Goal: Use online tool/utility: Utilize a website feature to perform a specific function

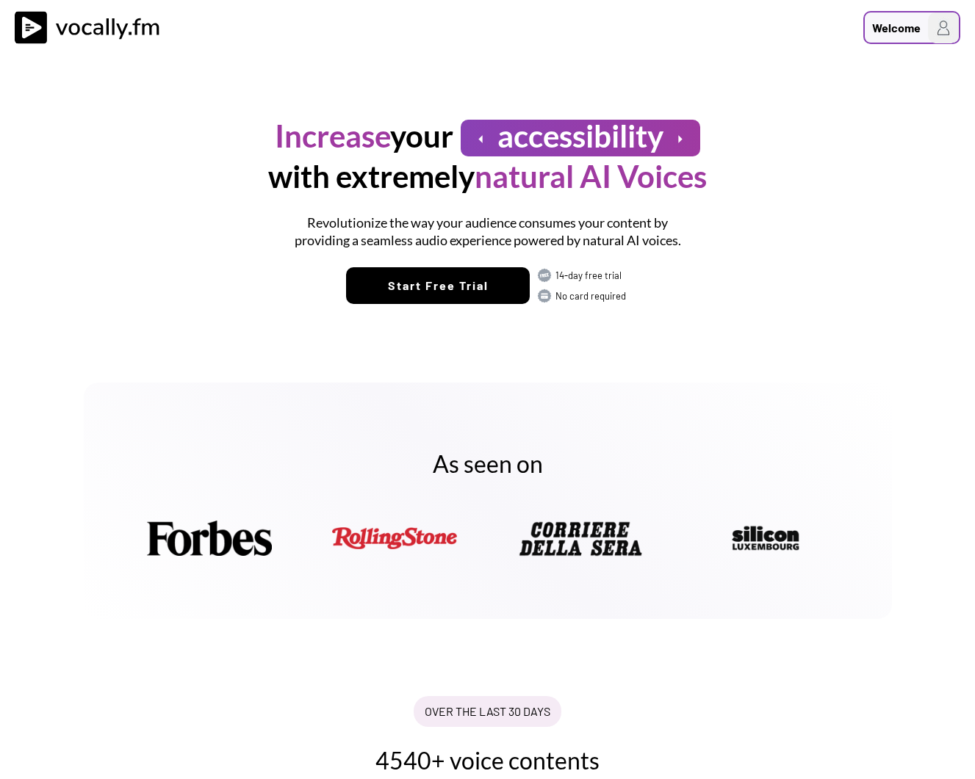
click at [892, 26] on div "Welcome" at bounding box center [896, 28] width 48 height 18
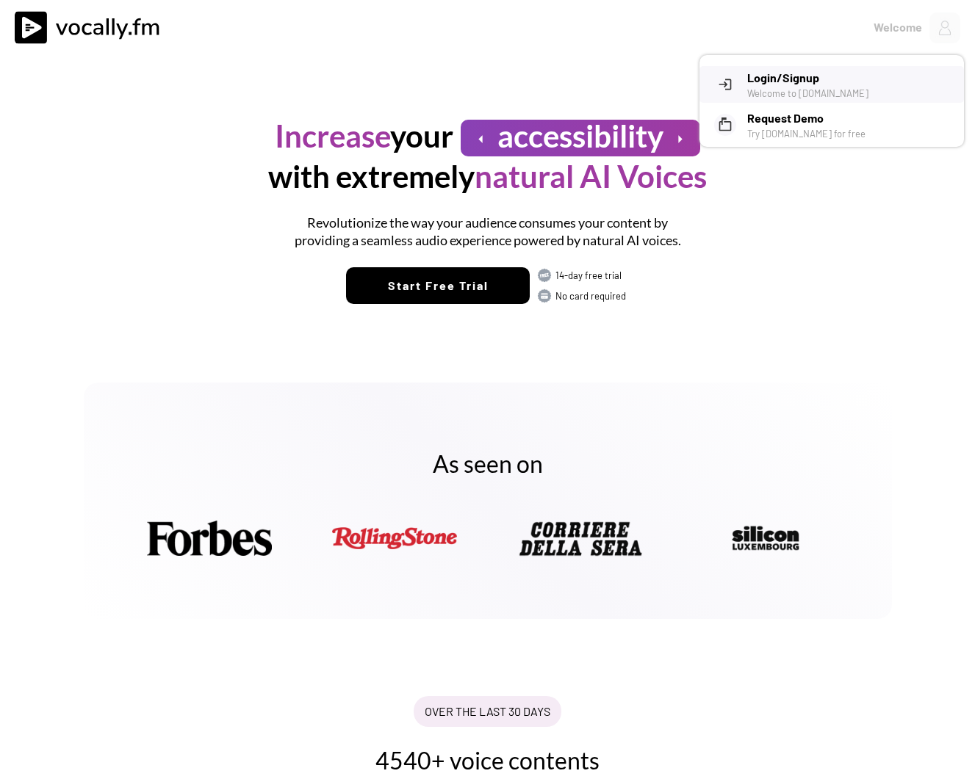
click at [812, 84] on h3 "Login/Signup" at bounding box center [850, 78] width 206 height 18
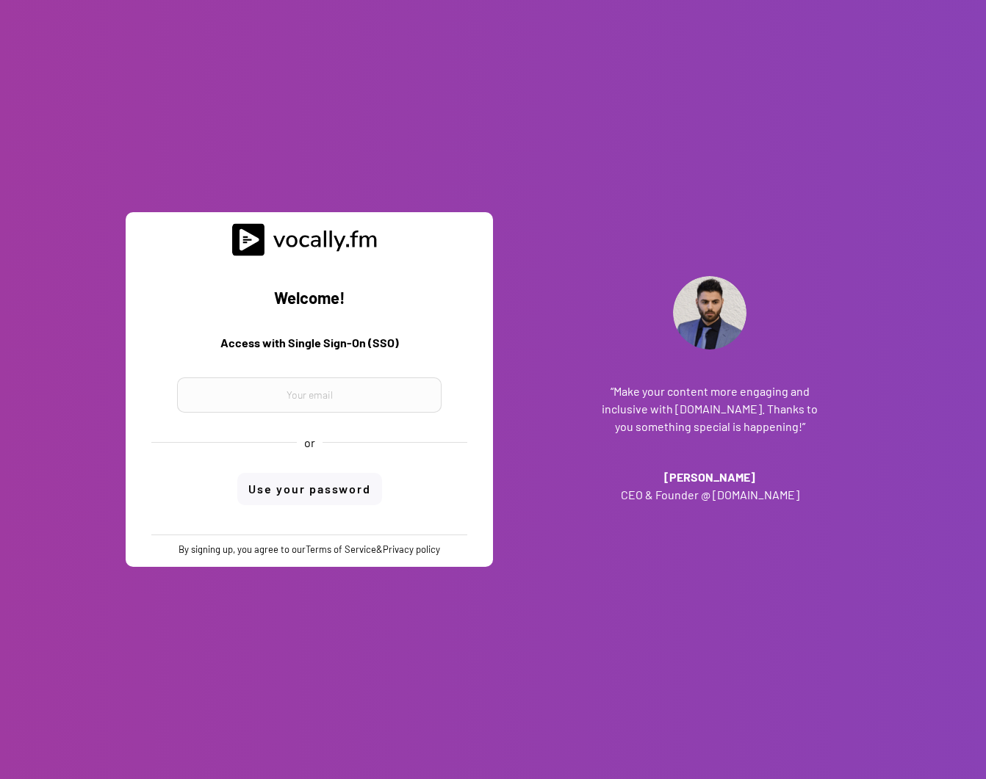
click at [339, 342] on h3 "Access with Single Sign-On (SSO)" at bounding box center [309, 347] width 345 height 26
click at [325, 392] on input "email" at bounding box center [309, 395] width 264 height 35
click at [311, 404] on input "email" at bounding box center [309, 395] width 264 height 35
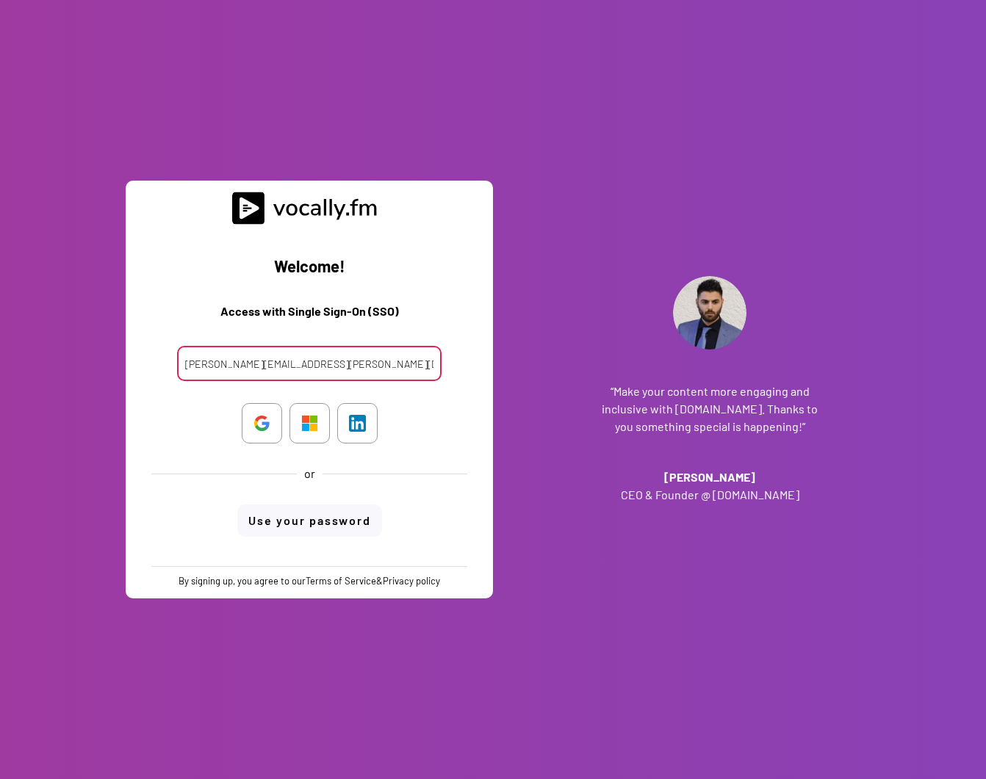
type input "clara.ferrante@external.eni.com"
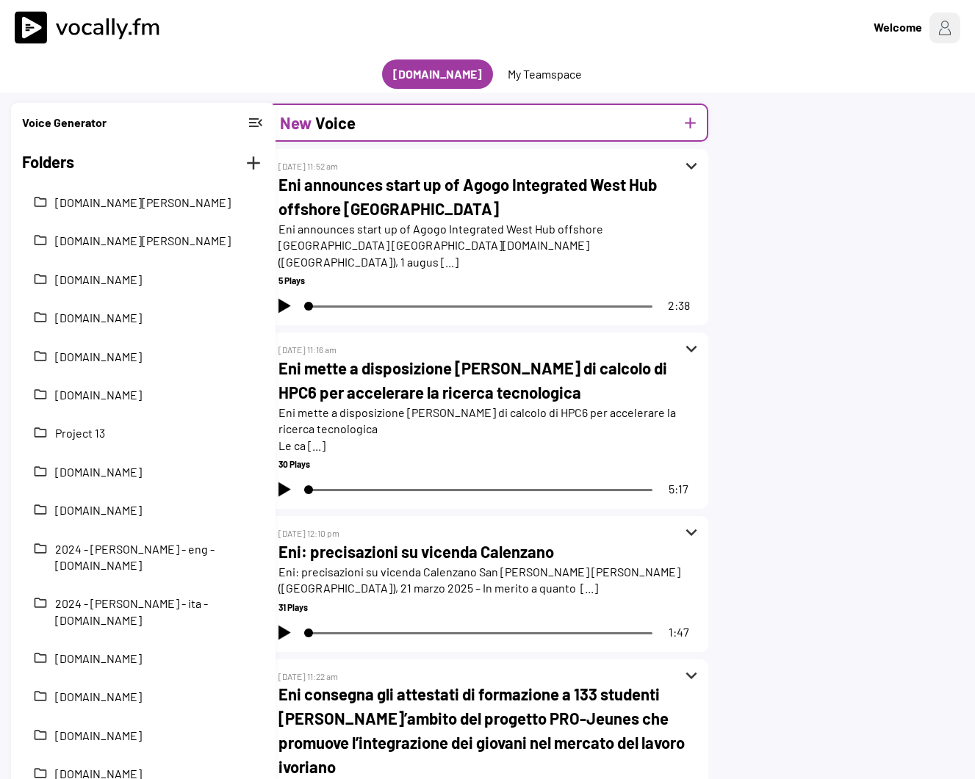
click at [302, 122] on h2 "New" at bounding box center [296, 123] width 32 height 24
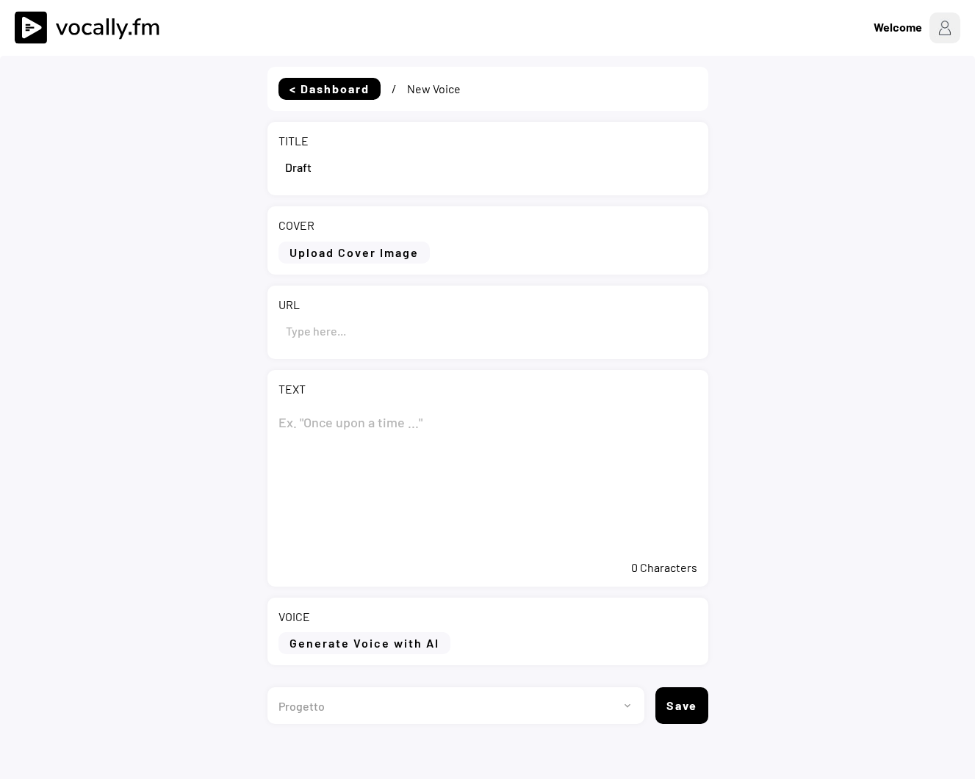
drag, startPoint x: 344, startPoint y: 167, endPoint x: 233, endPoint y: 172, distance: 111.0
click at [233, 172] on div "< Dashboard / New Voice TITLE COVER Upload Cover Image Clear Cover URL TEXT 0 C…" at bounding box center [487, 445] width 975 height 779
paste input "Eni: firmato accordo per l’ingresso di GIP nel capitale sociale di Eni CCUS Hol…"
type input "Eni: firmato accordo per l’ingresso di GIP nel capitale sociale di Eni CCUS Hol…"
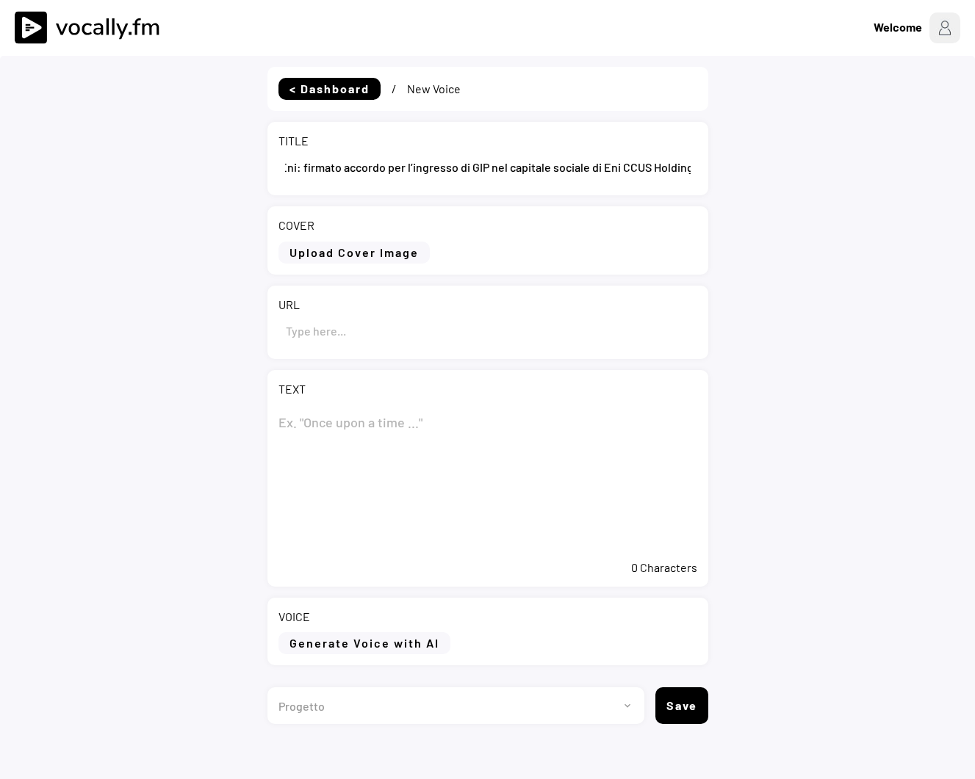
click at [341, 425] on textarea at bounding box center [487, 478] width 419 height 147
paste textarea "Eni: firmato accordo per l’ingresso di GIP nel capitale sociale di Eni CCUS Hol…"
type textarea "Eni: firmato accordo per l’ingresso di GIP nel capitale sociale di Eni CCUS Hol…"
click at [310, 334] on input "input" at bounding box center [487, 330] width 419 height 35
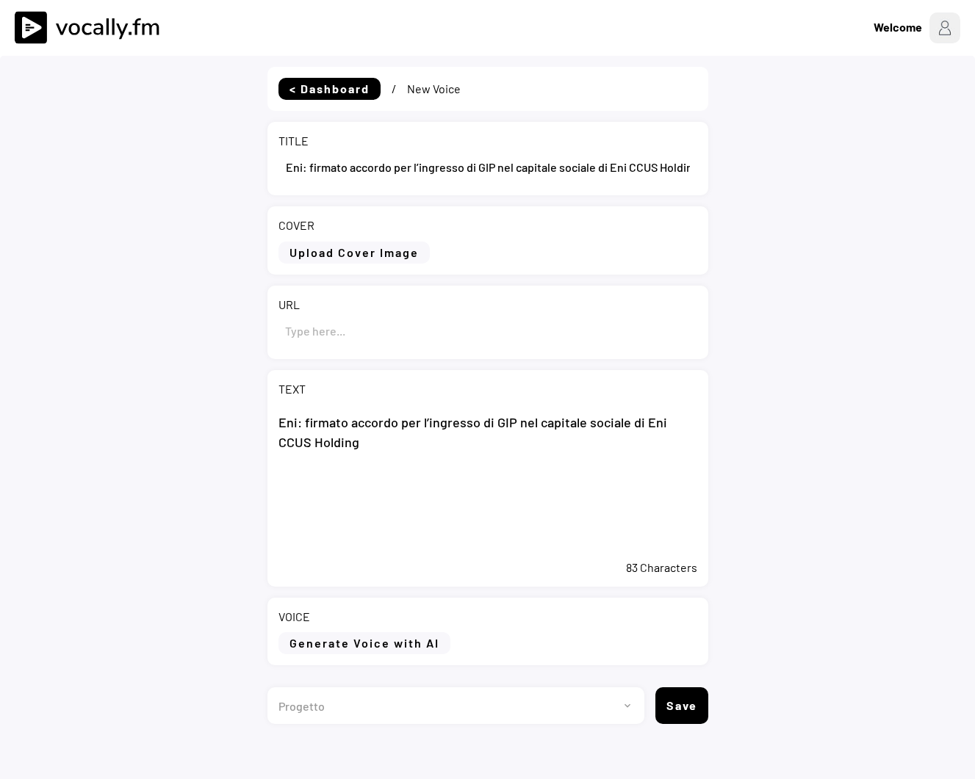
paste input "https://www.eni.com/it-IT/media/comunicati-stampa/2025/08/eni-firmato-accordo-i…"
drag, startPoint x: 364, startPoint y: 330, endPoint x: 167, endPoint y: 357, distance: 198.0
click at [167, 357] on div "< Dashboard / New Voice TITLE COVER Upload Cover Image Clear Cover URL TEXT Eni…" at bounding box center [487, 445] width 975 height 779
type input "https://www.eni.com/it-IT/media/comunicati-stampa/2025/08/eni-firmato-accordo-i…"
click at [392, 450] on textarea "Eni: firmato accordo per l’ingresso di GIP nel capitale sociale di Eni CCUS Hol…" at bounding box center [487, 478] width 419 height 147
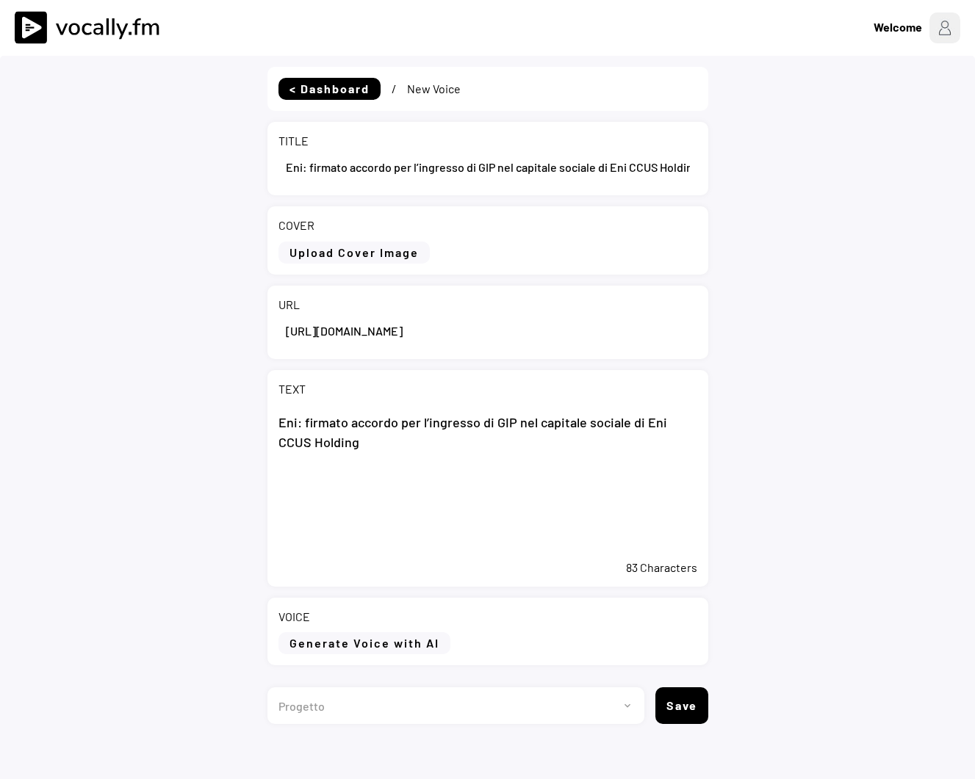
click at [404, 481] on textarea "Eni: firmato accordo per l’ingresso di GIP nel capitale sociale di Eni CCUS Hol…" at bounding box center [487, 478] width 419 height 147
paste textarea "San Donato Milanese (Milano), 18 agosto 2025 - Eni annuncia di aver sottoscritt…"
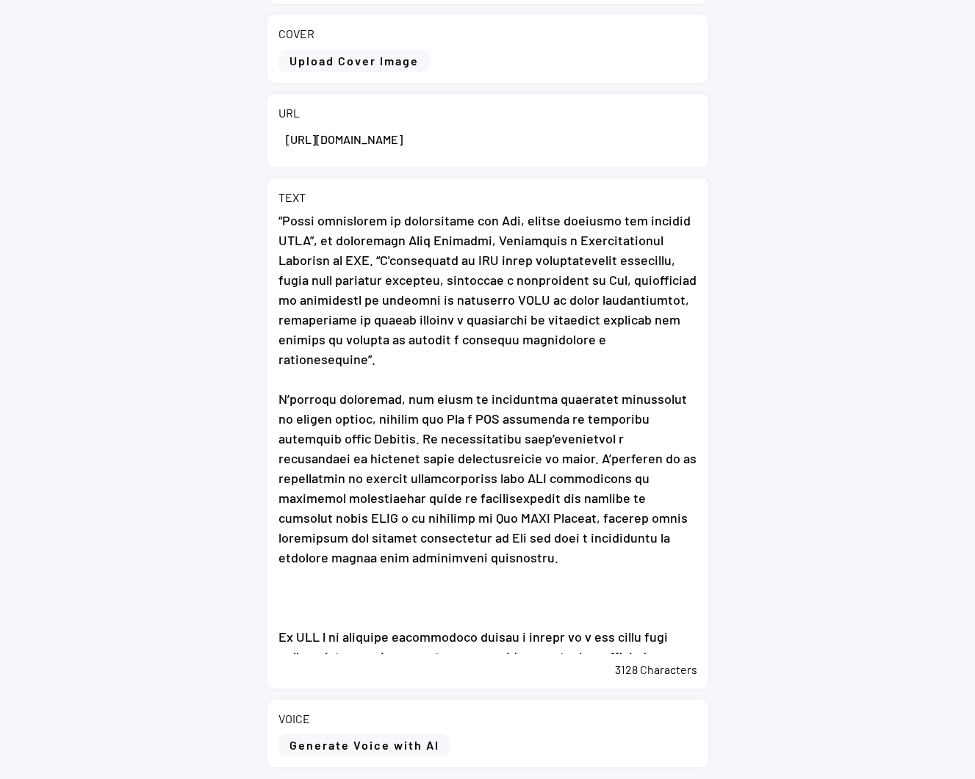
scroll to position [306, 0]
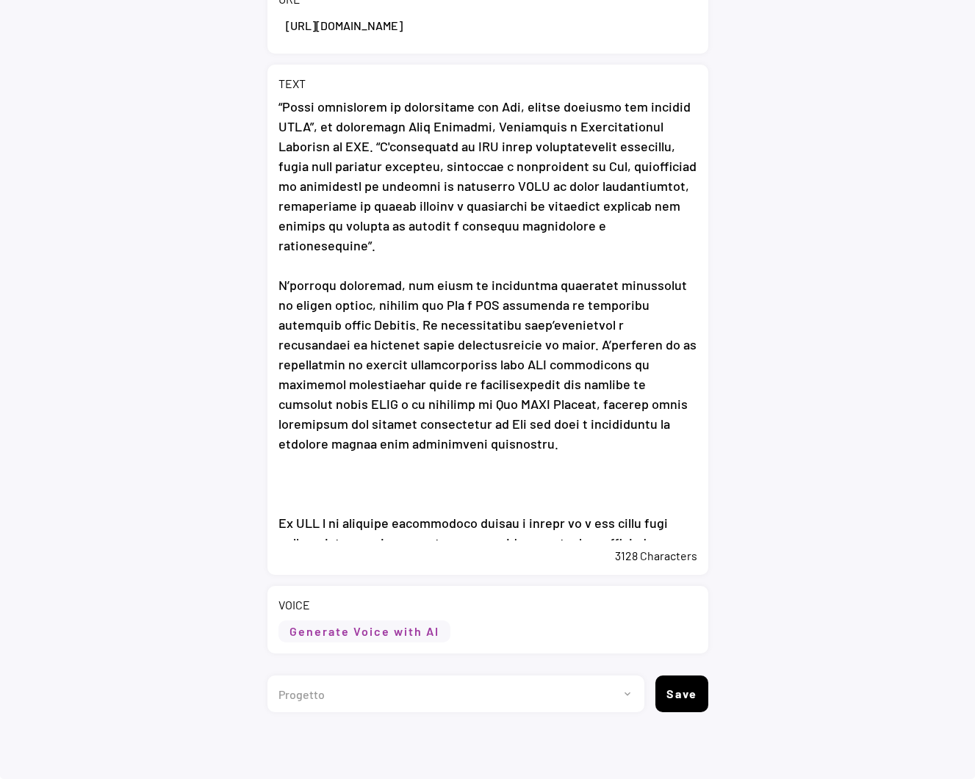
type textarea "Eni: firmato accordo per l’ingresso di GIP nel capitale sociale di Eni CCUS Hol…"
click at [371, 634] on button "Generate Voice with AI" at bounding box center [364, 632] width 172 height 22
select select ""chat""
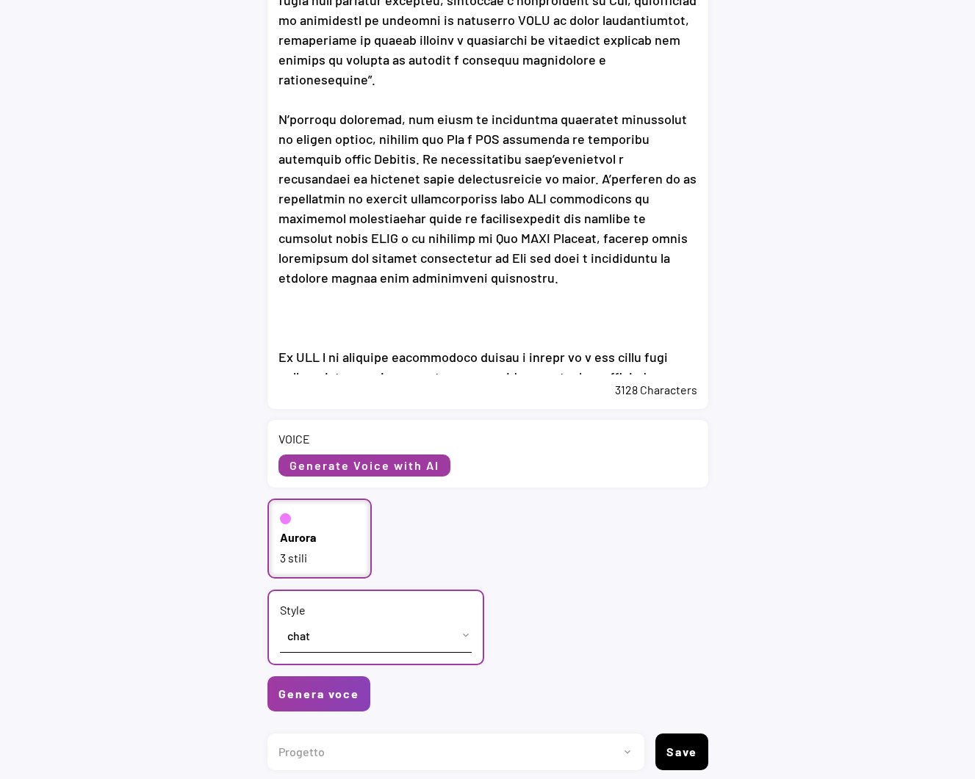
scroll to position [526, 0]
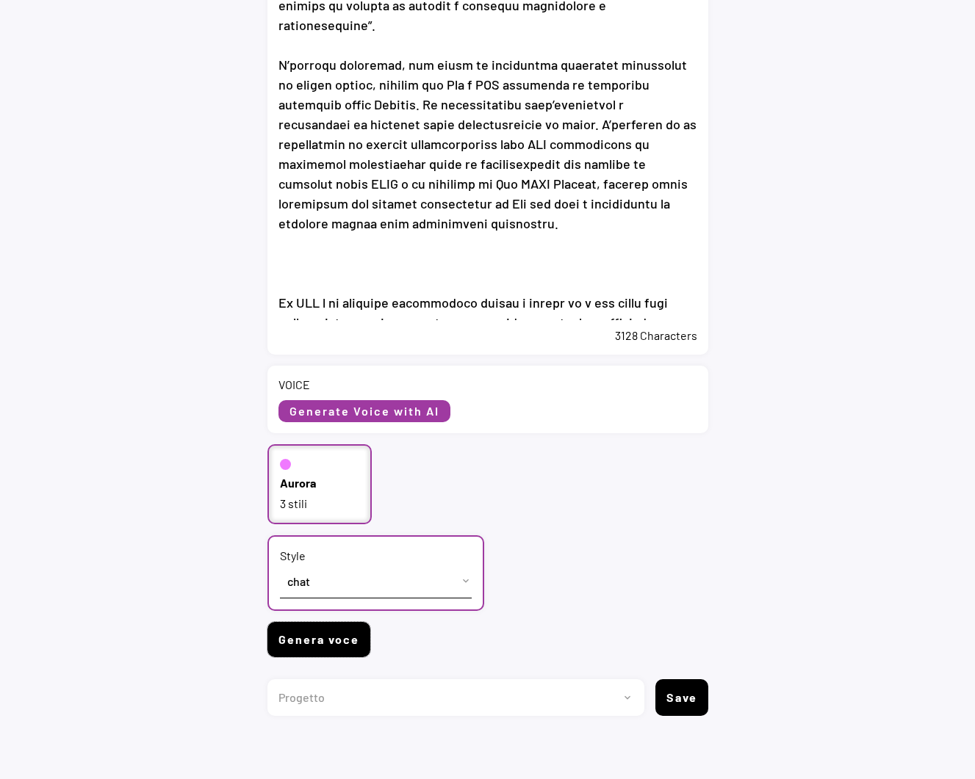
click at [311, 644] on button "Genera voce" at bounding box center [318, 639] width 103 height 35
click at [328, 649] on button "Genera voce" at bounding box center [318, 639] width 103 height 35
click at [303, 641] on button "Genera voce" at bounding box center [318, 639] width 103 height 35
click at [408, 411] on button "Generate Voice with AI" at bounding box center [364, 411] width 172 height 22
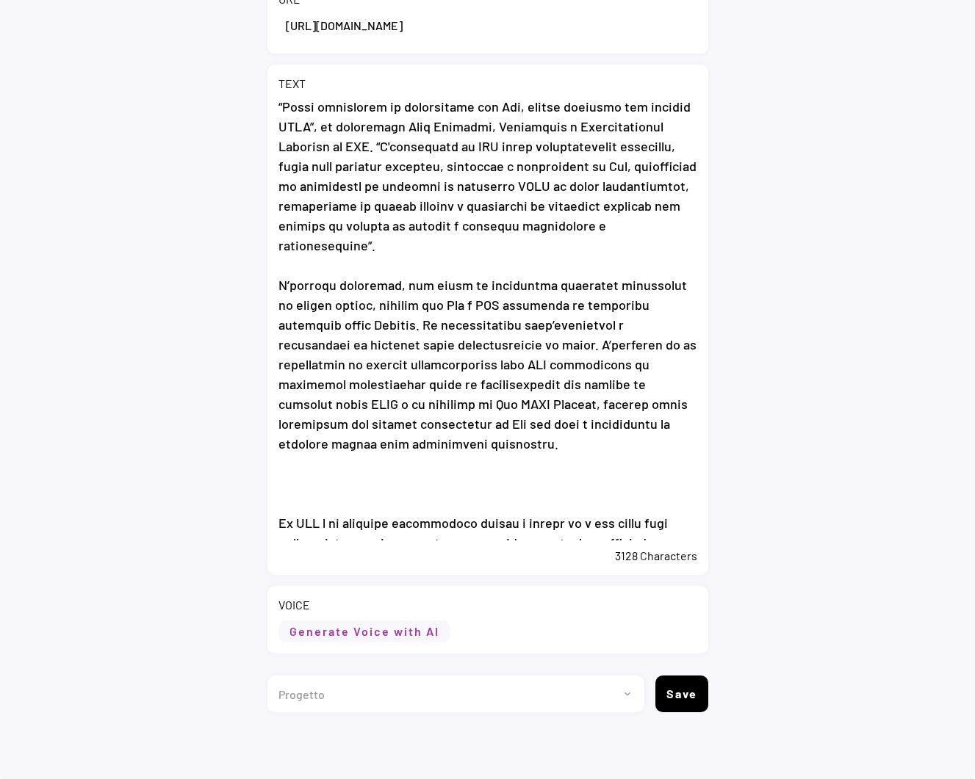
click at [391, 627] on button "Generate Voice with AI" at bounding box center [364, 632] width 172 height 22
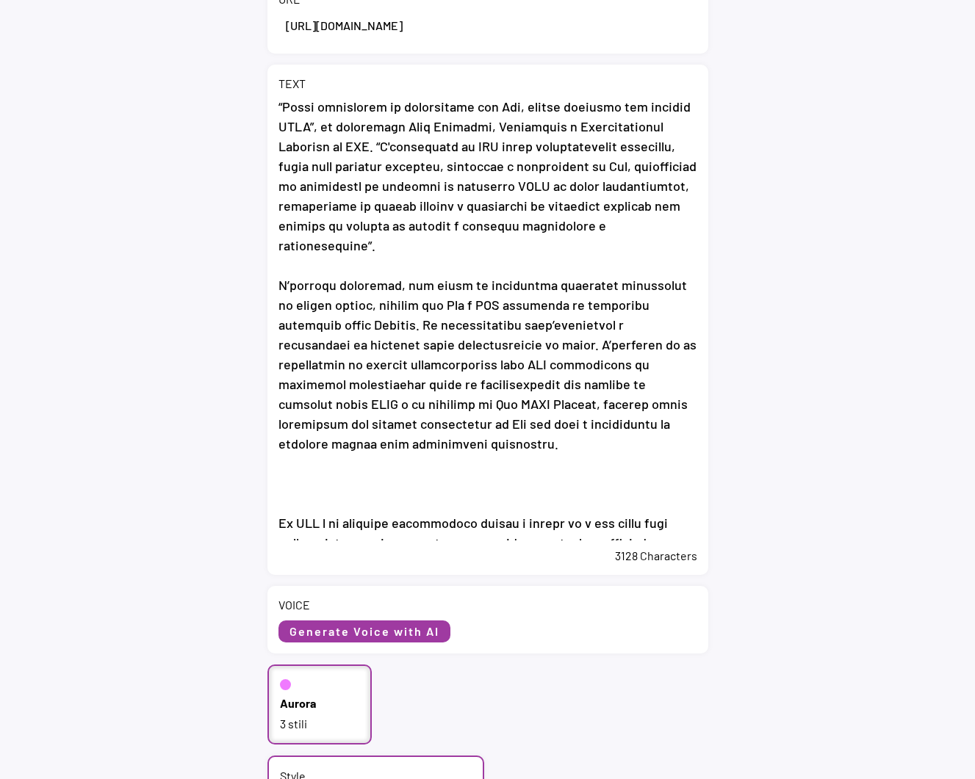
scroll to position [526, 0]
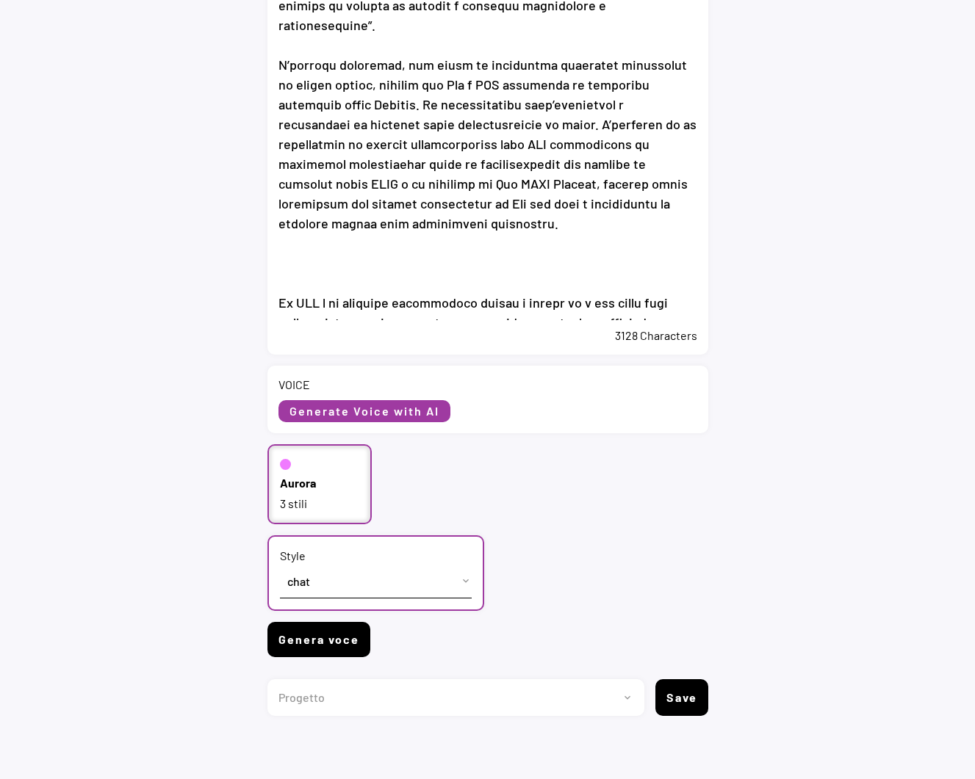
click at [338, 648] on button "Genera voce" at bounding box center [318, 639] width 103 height 35
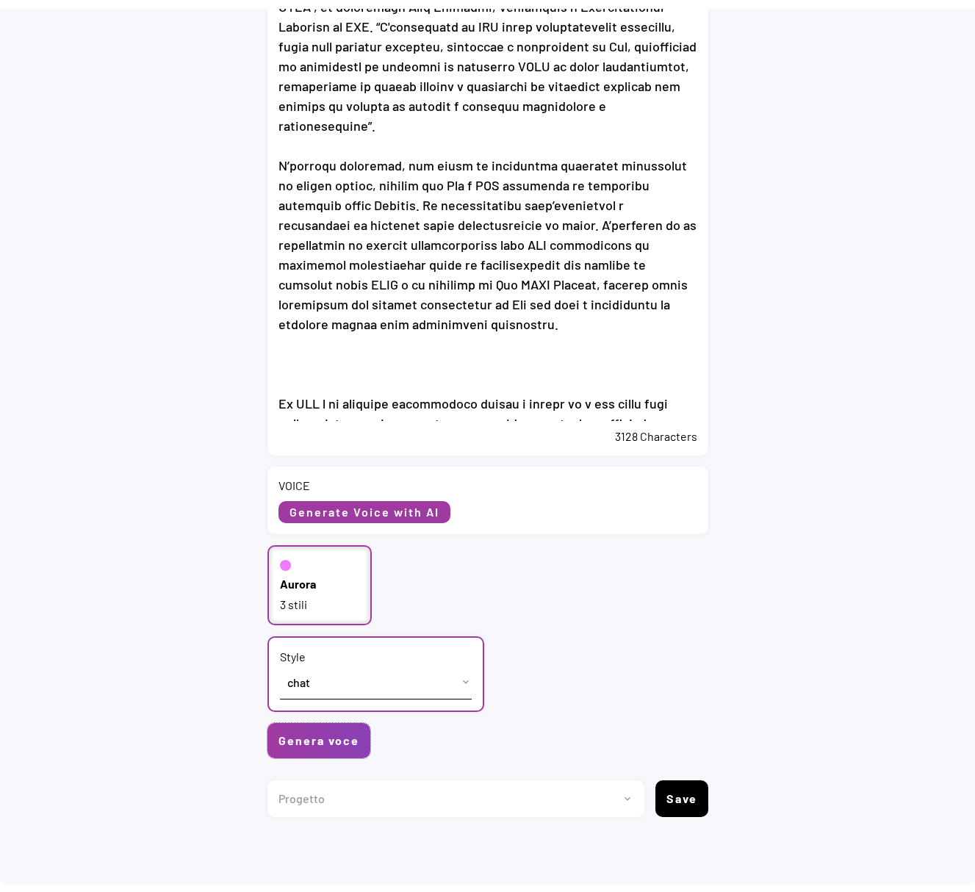
scroll to position [417, 0]
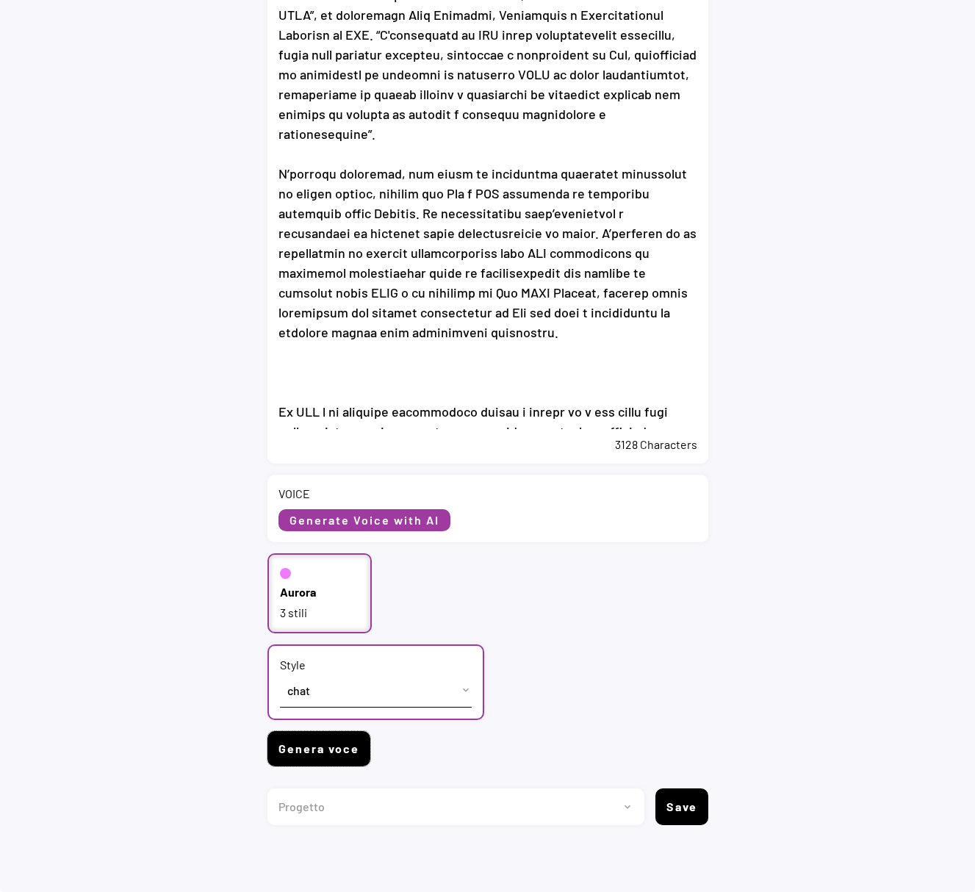
click at [335, 741] on button "Genera voce" at bounding box center [318, 748] width 103 height 35
click at [317, 757] on button "Genera voce" at bounding box center [318, 748] width 103 height 35
click at [640, 702] on div "Language Lingua English (US) French (France) Italian (Italy) Aurora 3 stili Sty…" at bounding box center [487, 659] width 441 height 212
click at [307, 761] on button "Genera voce" at bounding box center [318, 748] width 103 height 35
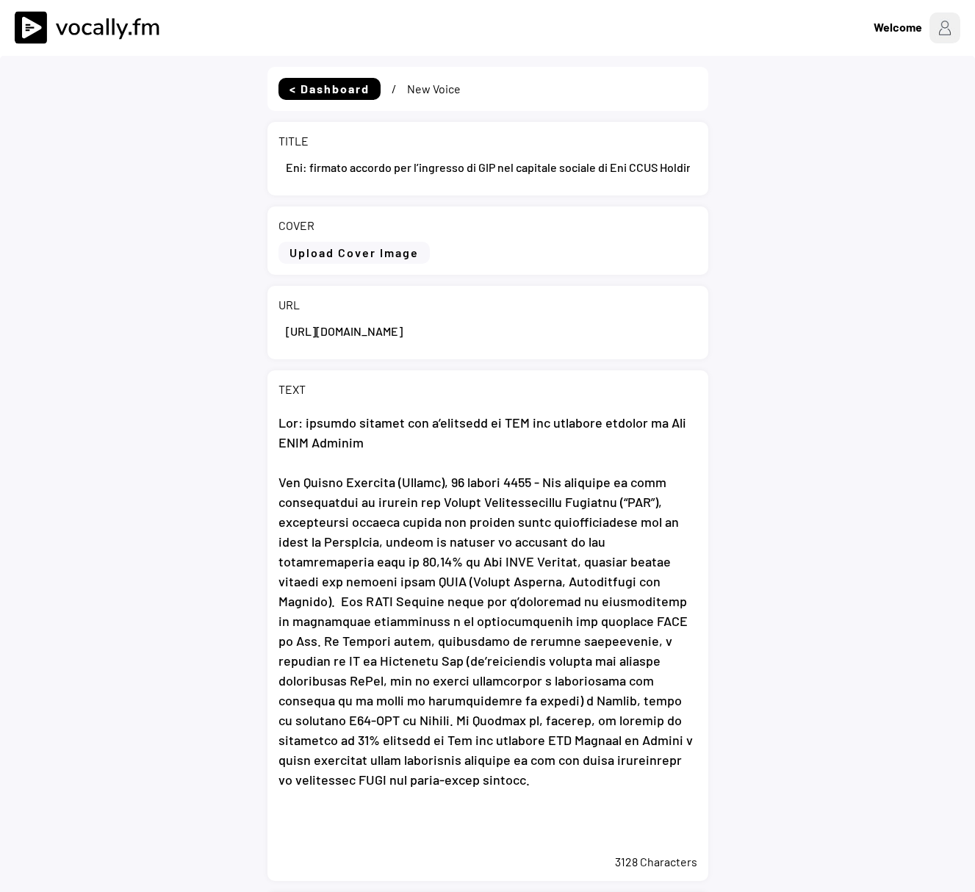
select select ""PLACEHOLDER_1427118222253""
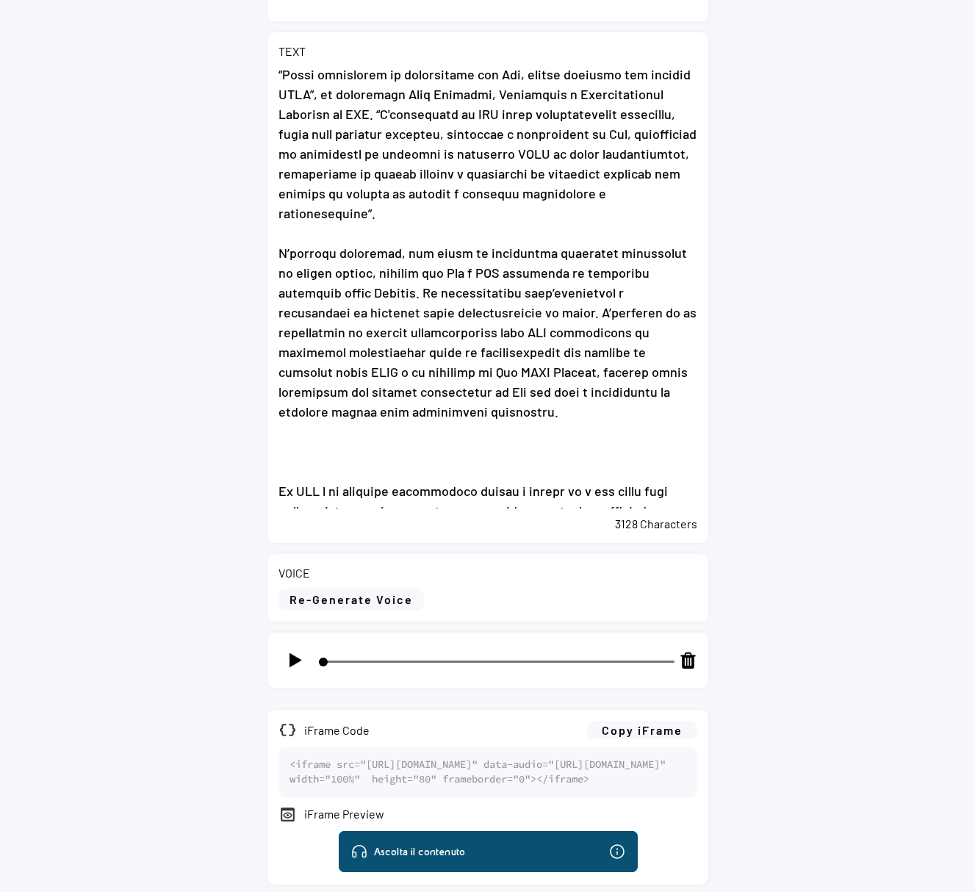
scroll to position [502, 0]
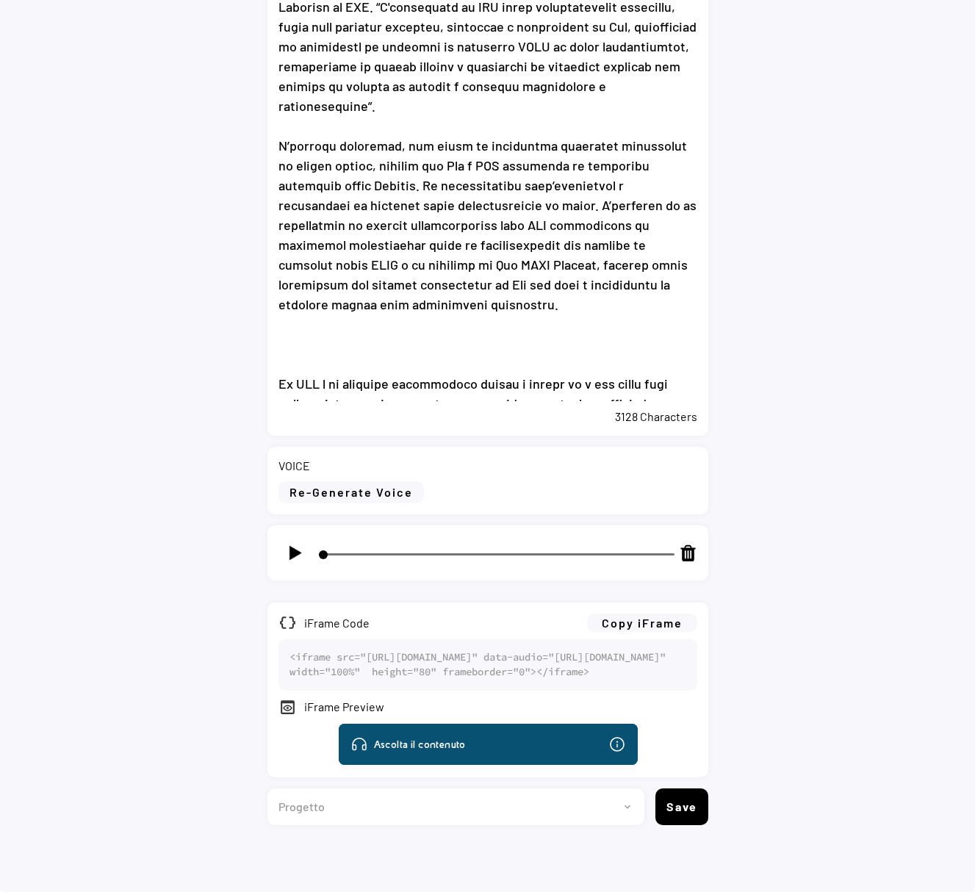
click at [284, 536] on div at bounding box center [294, 552] width 33 height 33
click at [667, 613] on button "Copy iFrame" at bounding box center [642, 622] width 110 height 18
click at [291, 544] on img at bounding box center [295, 553] width 18 height 18
type input "59"
click at [591, 813] on select "Progetto 2023 - cs - eng - [DOMAIN_NAME] 2023 - cs - ita - [DOMAIN_NAME] 2023 -…" at bounding box center [450, 806] width 366 height 37
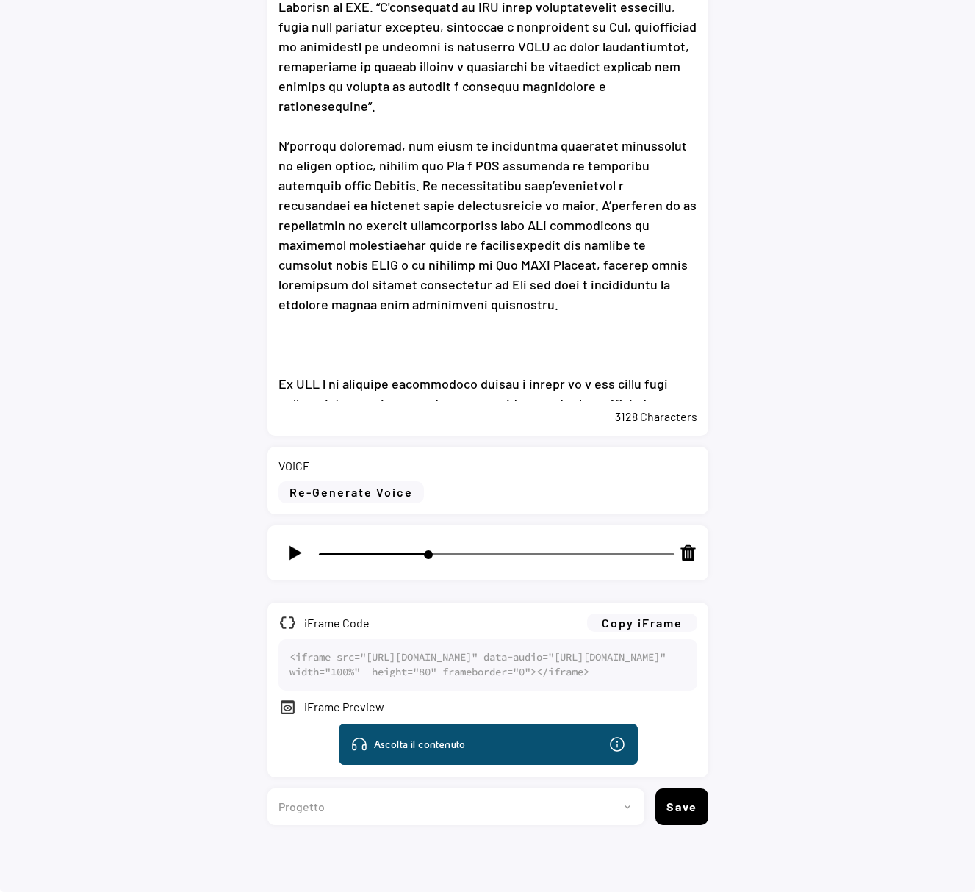
select select ""1348695171700984260__LOOKUP__1735904233799x559431839768379400""
click at [267, 788] on select "Progetto 2023 - cs - eng - eni.com 2023 - cs - ita - eni.com 2023 - storie - it…" at bounding box center [450, 806] width 366 height 37
click at [690, 804] on button "Save" at bounding box center [681, 806] width 53 height 37
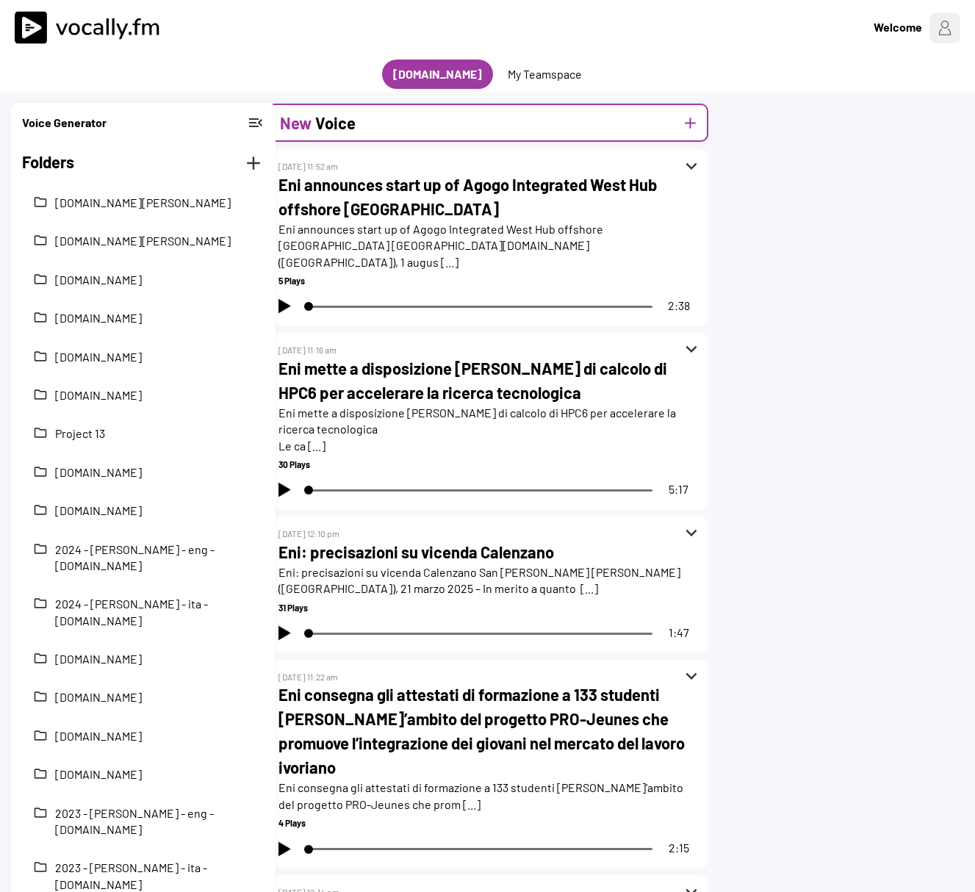
click at [327, 126] on h2 "Voice" at bounding box center [335, 123] width 40 height 24
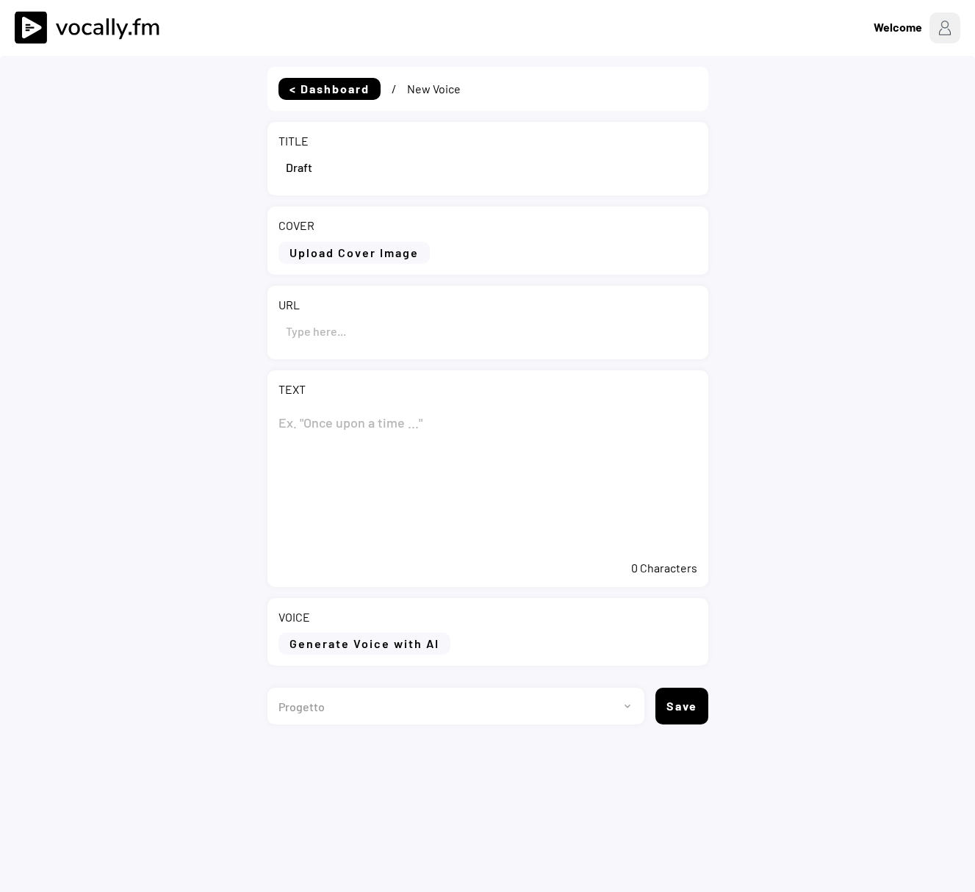
select select ""1348695171700984260__LOOKUP__1735904233799x559431839768379400""
click at [341, 167] on input "input" at bounding box center [487, 166] width 419 height 35
drag, startPoint x: 342, startPoint y: 170, endPoint x: 239, endPoint y: 172, distance: 102.9
click at [239, 172] on div "< Dashboard / New Voice TITLE COVER Upload Cover Image Clear Cover URL TEXT 0 C…" at bounding box center [487, 502] width 975 height 892
paste input "Eni: signs agreement for GIP to enter Eni CCUS Holding’s share capital"
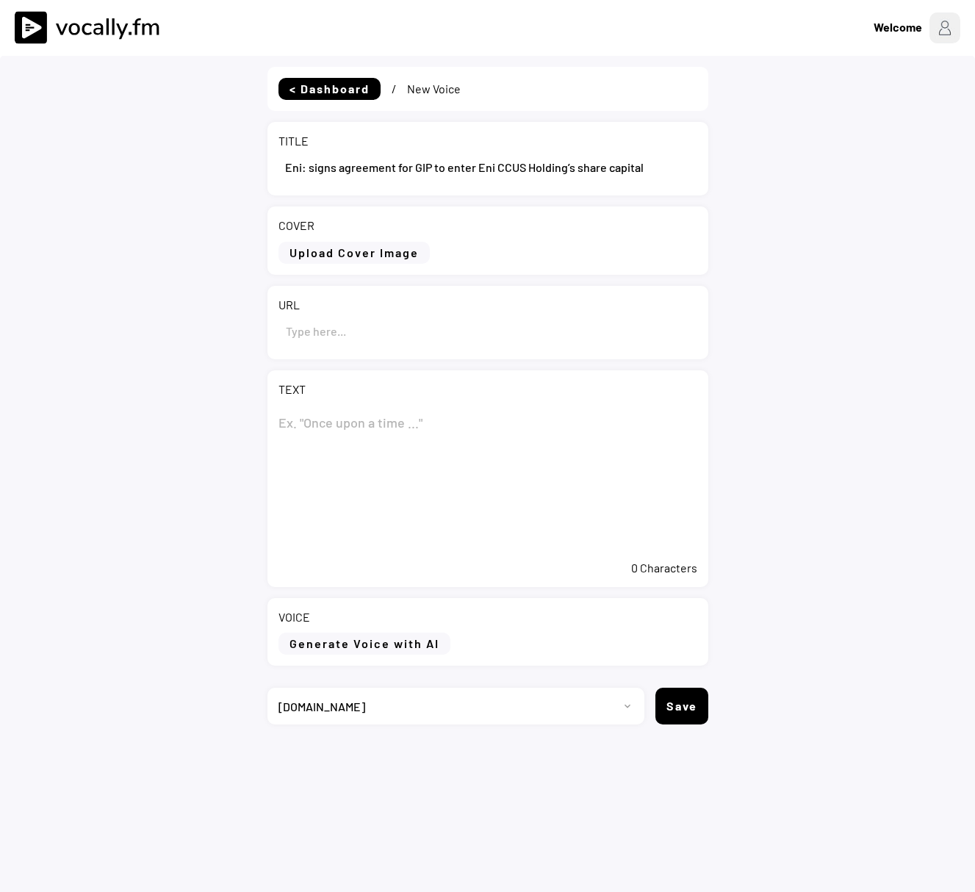
type input "Eni: signs agreement for GIP to enter Eni CCUS Holding’s share capital"
click at [330, 419] on textarea at bounding box center [487, 478] width 419 height 147
paste textarea "Eni: signs agreement for GIP to enter Eni CCUS Holding’s share capital"
type textarea "Eni: signs agreement for GIP to enter Eni CCUS Holding’s share capital"
click at [297, 334] on input "input" at bounding box center [487, 330] width 419 height 35
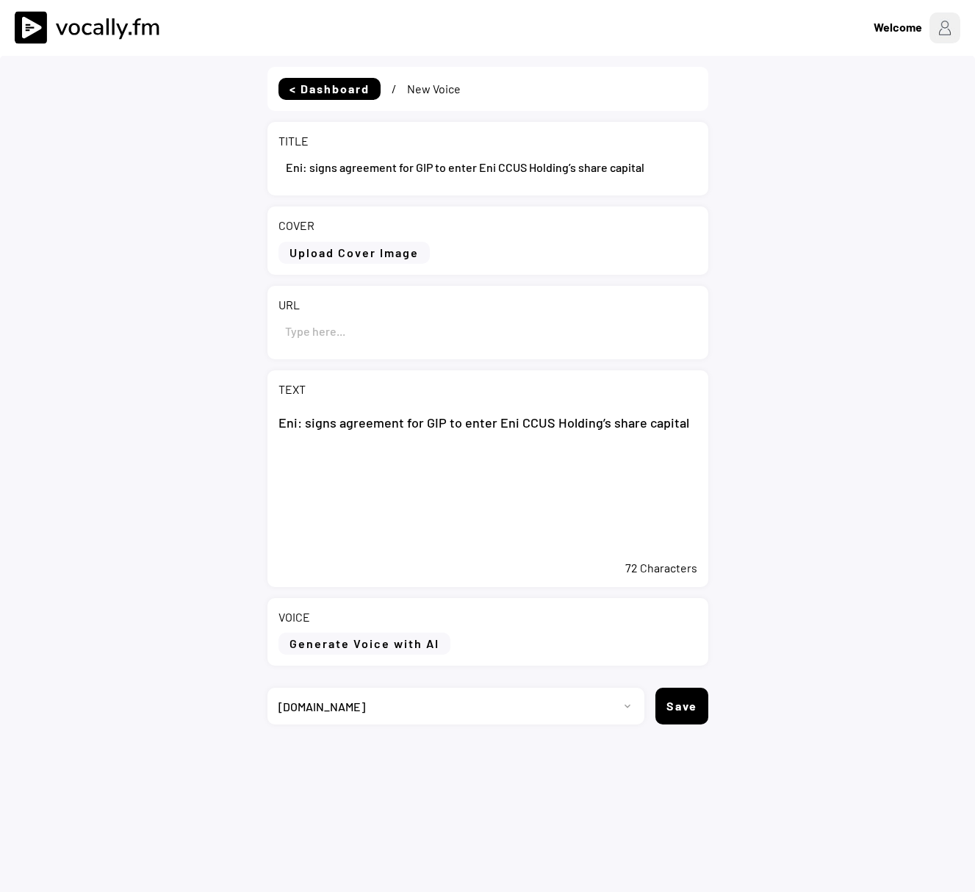
paste input "[URL][DOMAIN_NAME]"
click at [453, 337] on input "input" at bounding box center [487, 330] width 419 height 35
drag, startPoint x: 455, startPoint y: 329, endPoint x: 118, endPoint y: 329, distance: 337.2
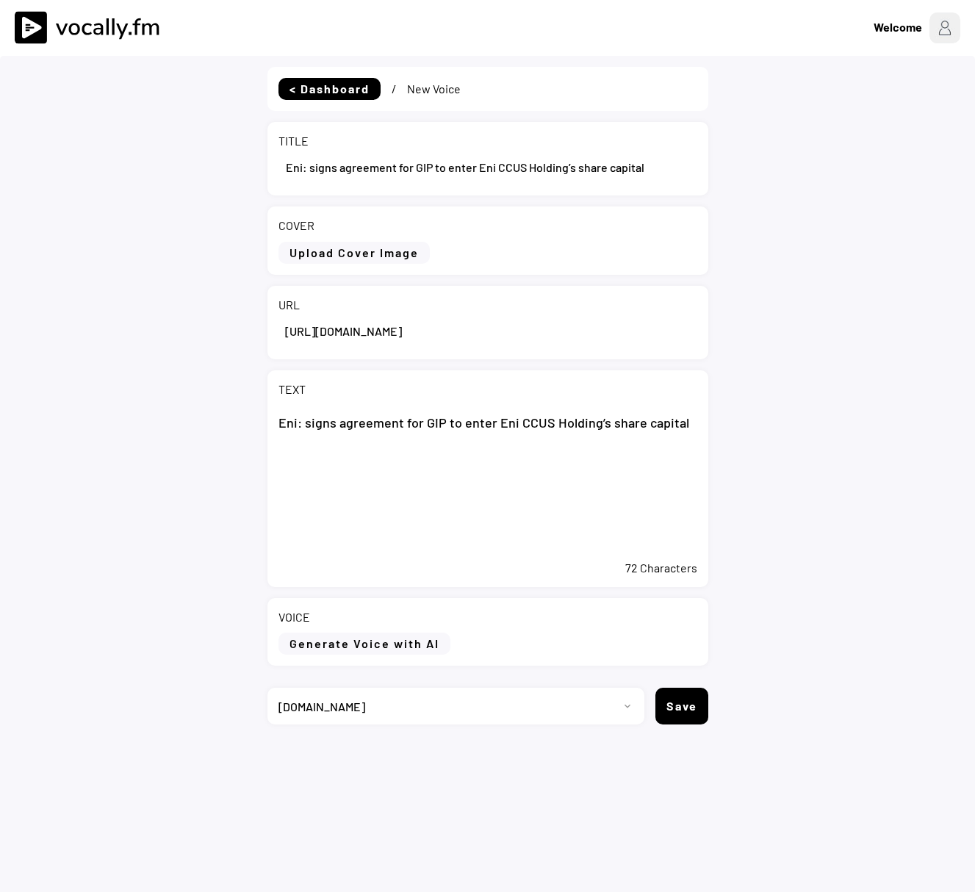
click at [118, 329] on div "< Dashboard / New Voice TITLE COVER Upload Cover Image Clear Cover URL TEXT Eni…" at bounding box center [487, 502] width 975 height 892
type input "[URL][DOMAIN_NAME]"
click at [696, 424] on div "TEXT Eni: signs agreement for GIP to enter Eni CCUS Holding’s share capital 72 …" at bounding box center [487, 478] width 441 height 217
click at [691, 424] on textarea "Eni: signs agreement for GIP to enter Eni CCUS Holding’s share capital" at bounding box center [487, 478] width 419 height 147
paste textarea "San Donato Milanese (Milan), 18 August 2025 – Eni and Global Infrastructure Par…"
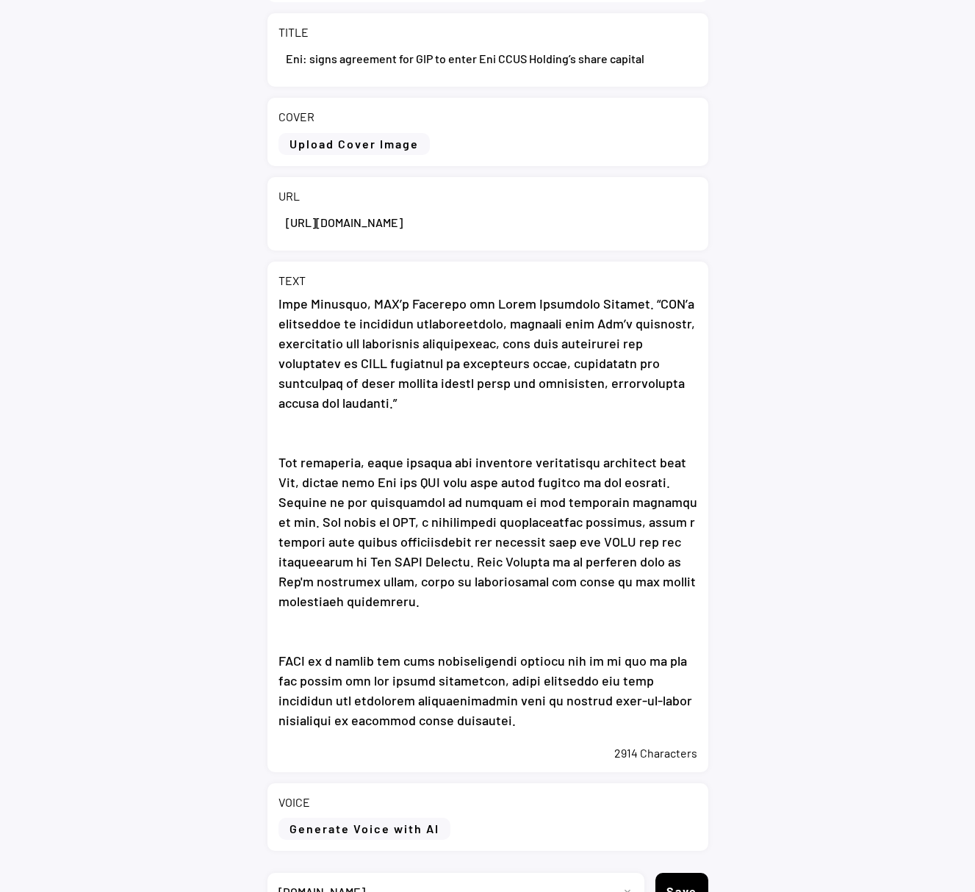
scroll to position [193, 0]
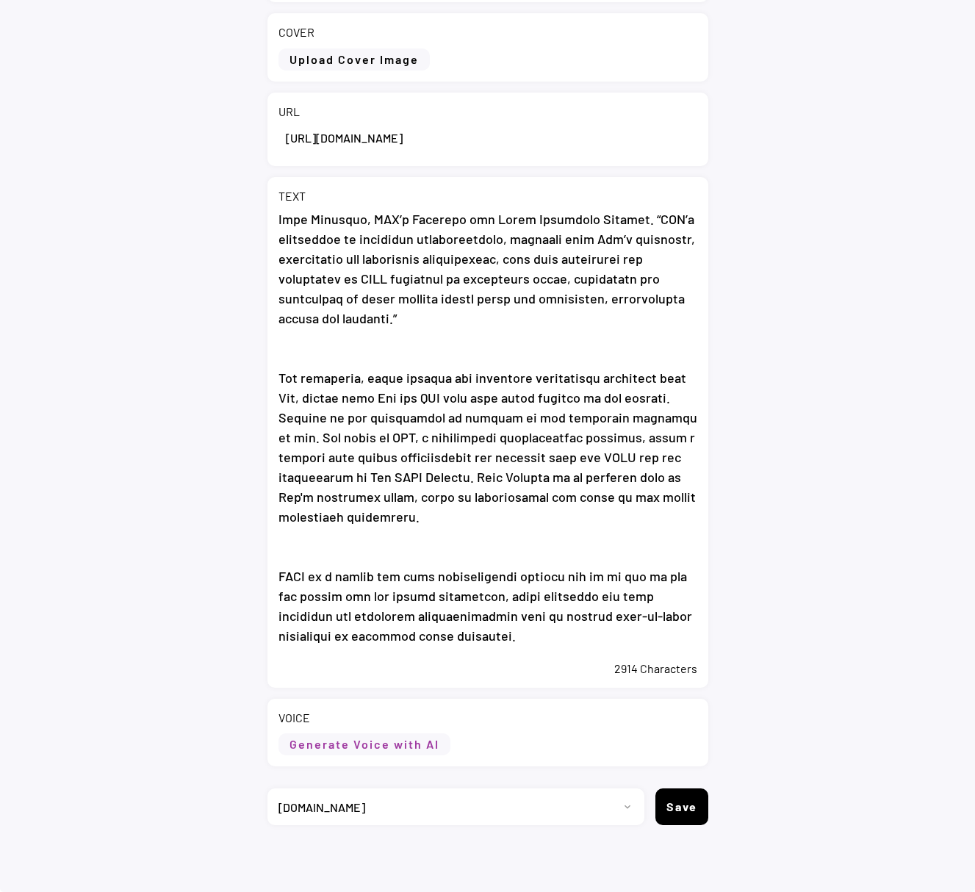
type textarea "Lor: ipsum dolorsita con ADI el seddo Eiu TEMP Incidid’u labor etdolor Mag Aliq…"
click at [389, 743] on button "Generate Voice with AI" at bounding box center [364, 744] width 172 height 22
select select ""chat""
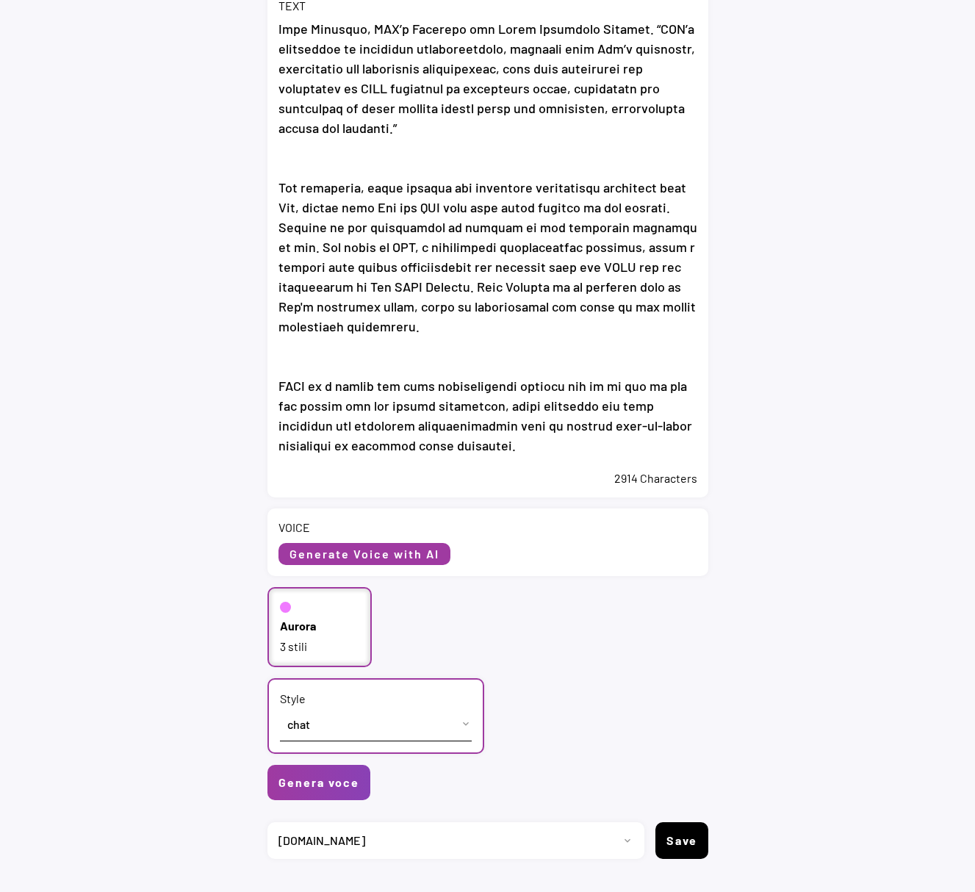
scroll to position [414, 0]
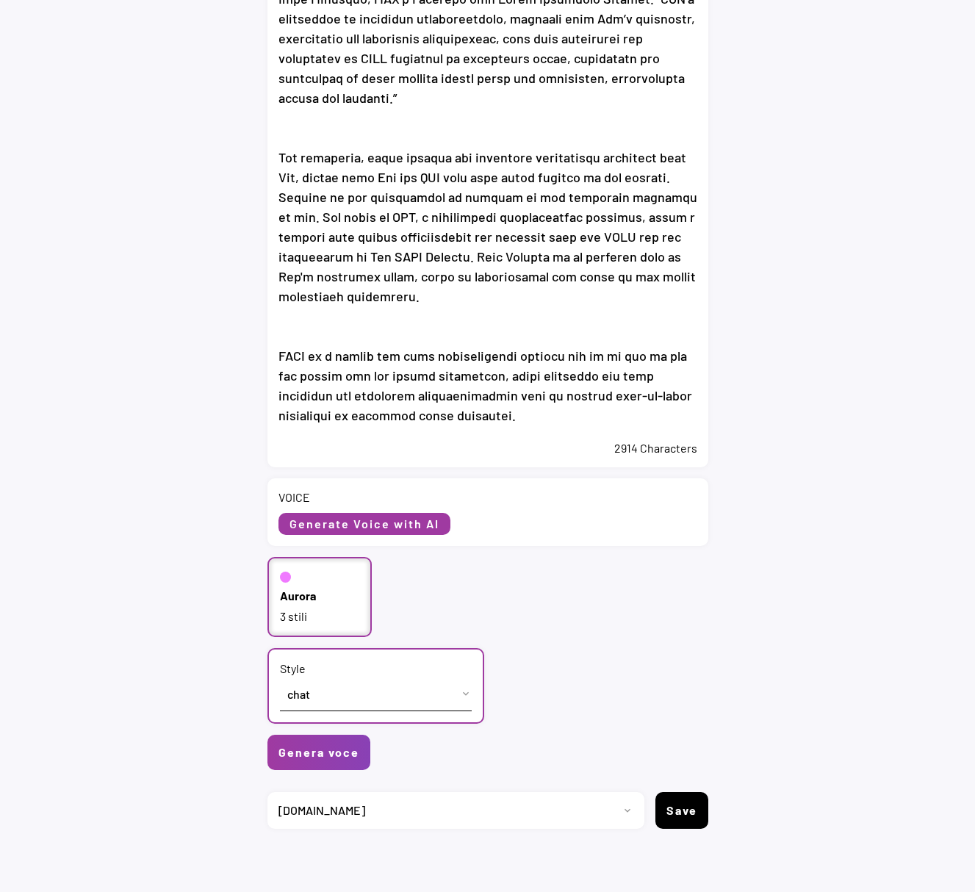
click at [318, 605] on div "Aurora 3 stili" at bounding box center [319, 597] width 105 height 80
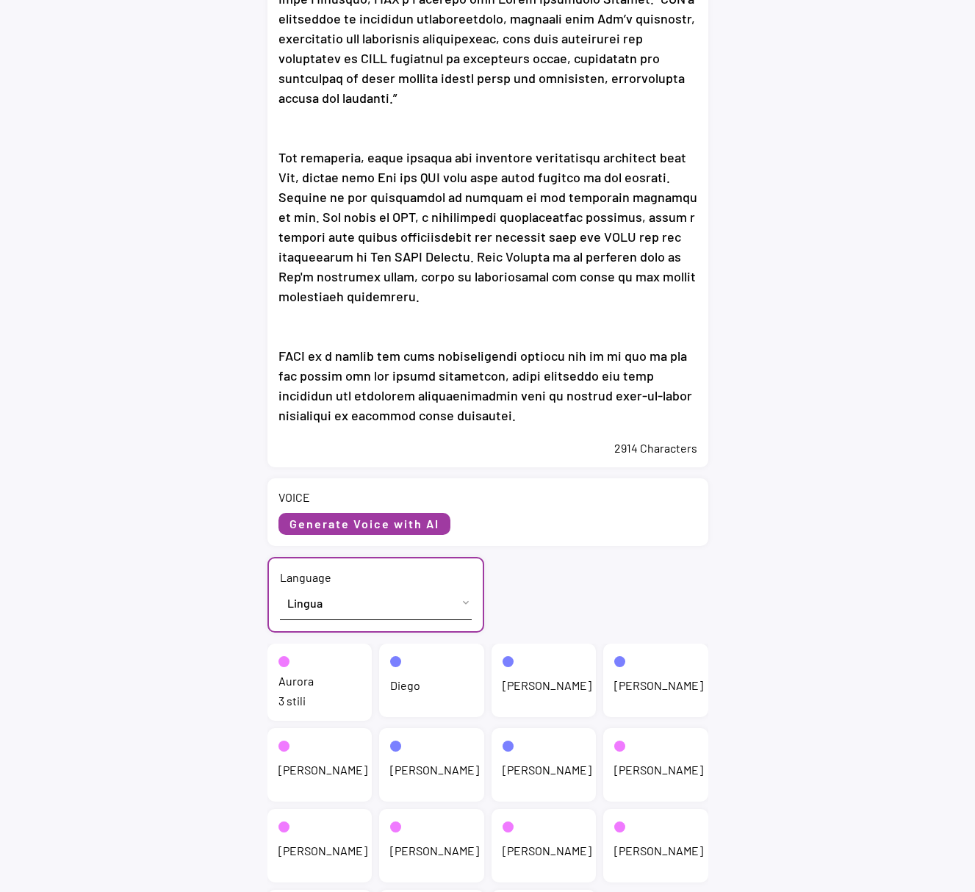
click at [319, 601] on select "Lingua English (US) French (France) Italian (Italy)" at bounding box center [376, 602] width 192 height 33
select select ""English (US)""
click at [280, 586] on select "Lingua English (US) French (France) Italian (Italy)" at bounding box center [376, 602] width 192 height 33
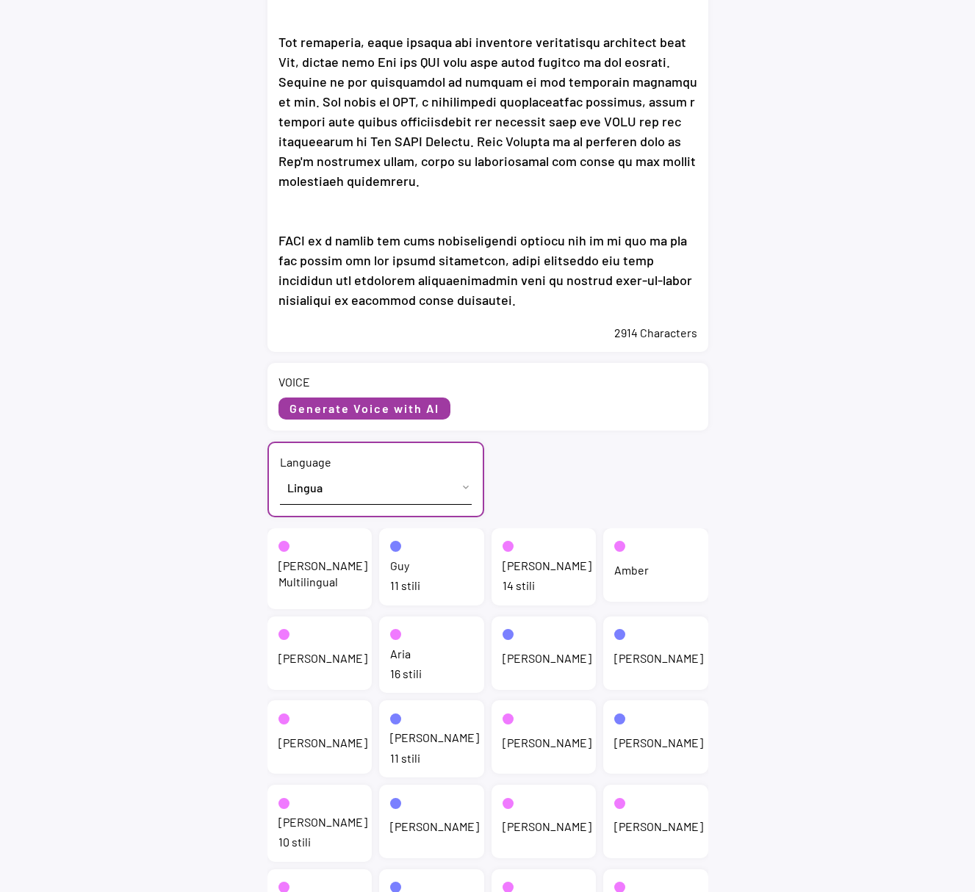
scroll to position [560, 0]
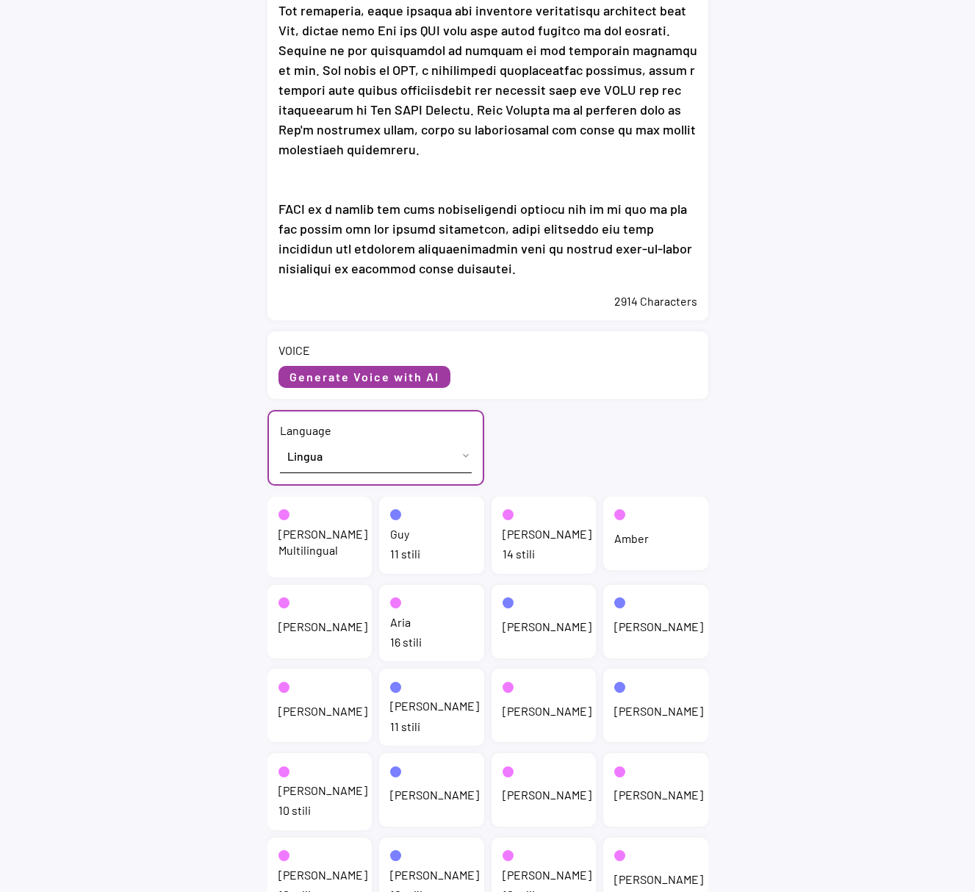
click at [502, 556] on div "14 stili" at bounding box center [543, 554] width 83 height 16
select select ""chat""
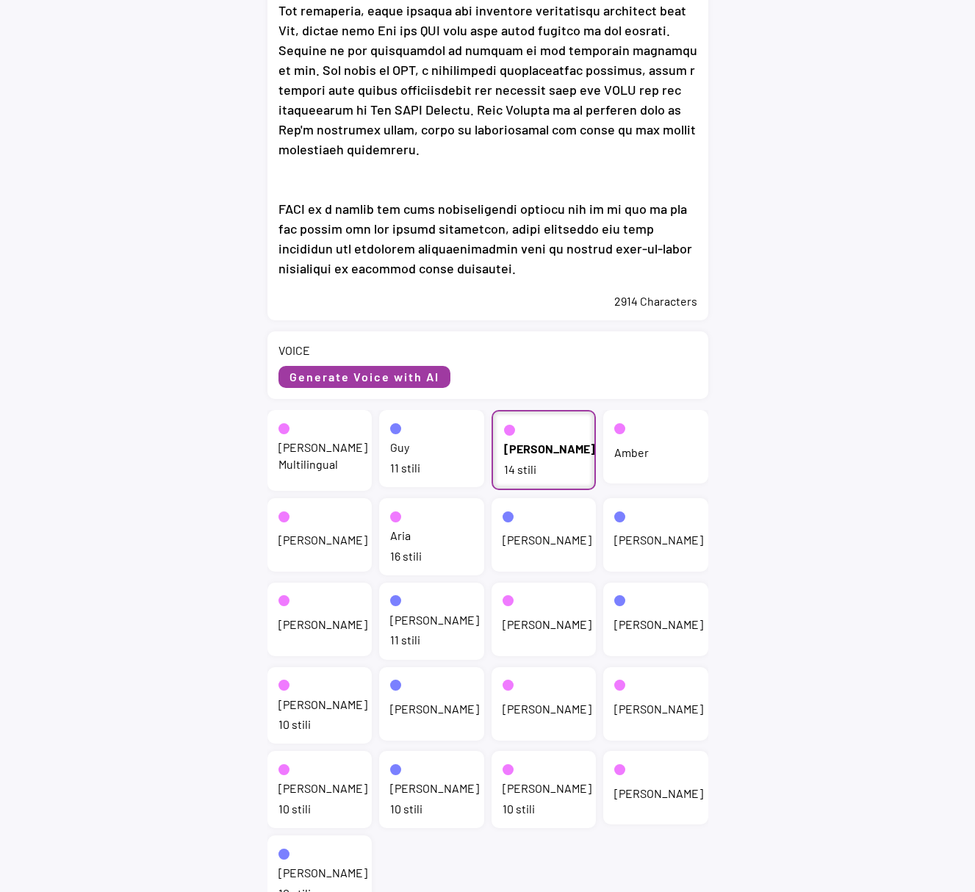
scroll to position [464, 0]
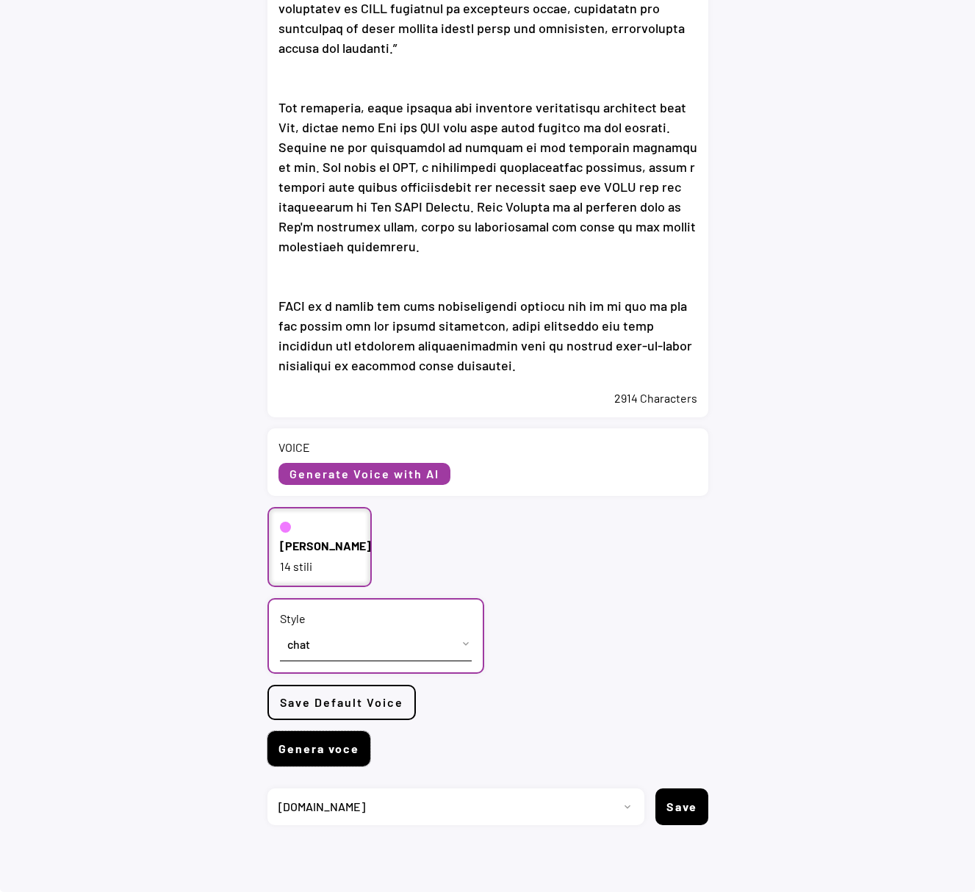
click at [355, 746] on button "Genera voce" at bounding box center [318, 748] width 103 height 35
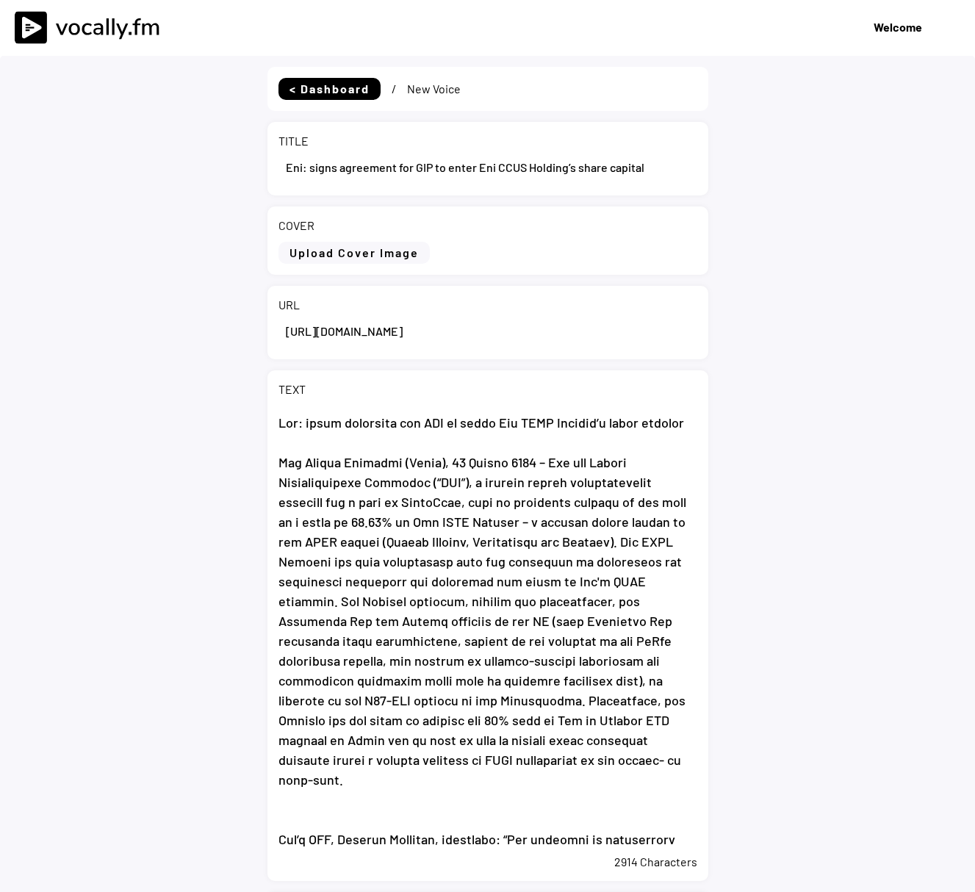
select select ""1348695171700984260__LOOKUP__1735904233799x559431839768379400""
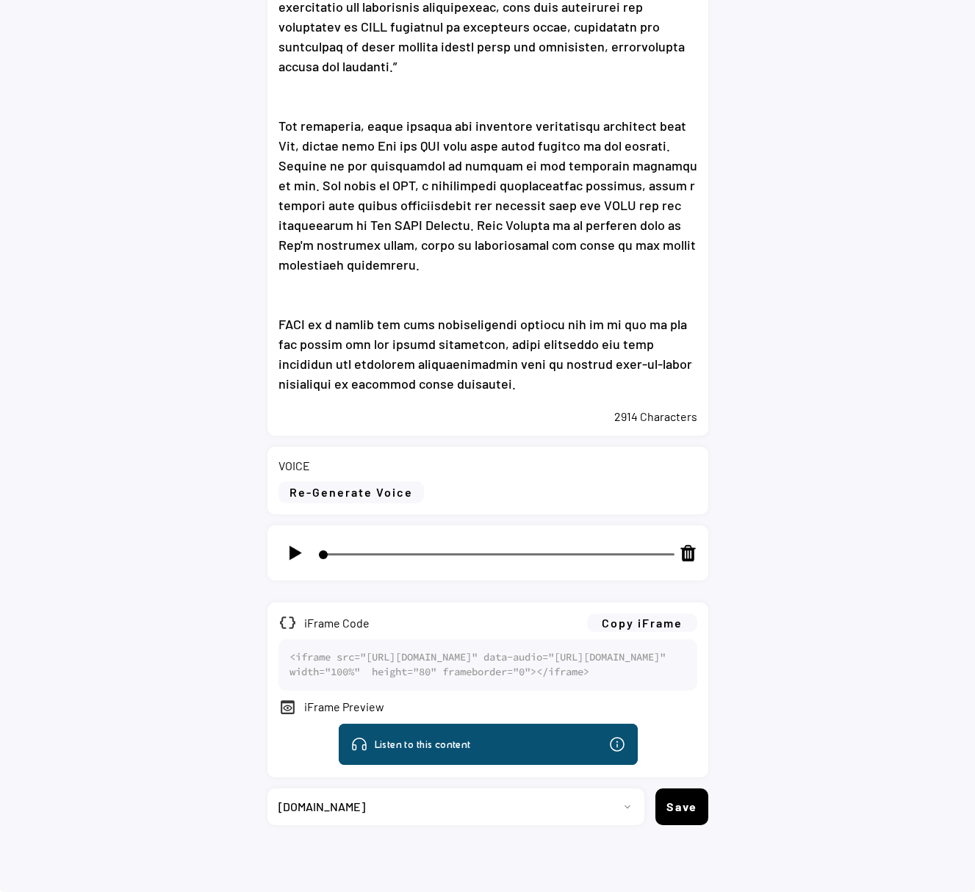
scroll to position [502, 0]
click at [291, 544] on img at bounding box center [295, 553] width 18 height 18
click at [655, 613] on button "Copy iFrame" at bounding box center [642, 622] width 110 height 18
click at [293, 544] on img at bounding box center [295, 553] width 18 height 18
type input "9"
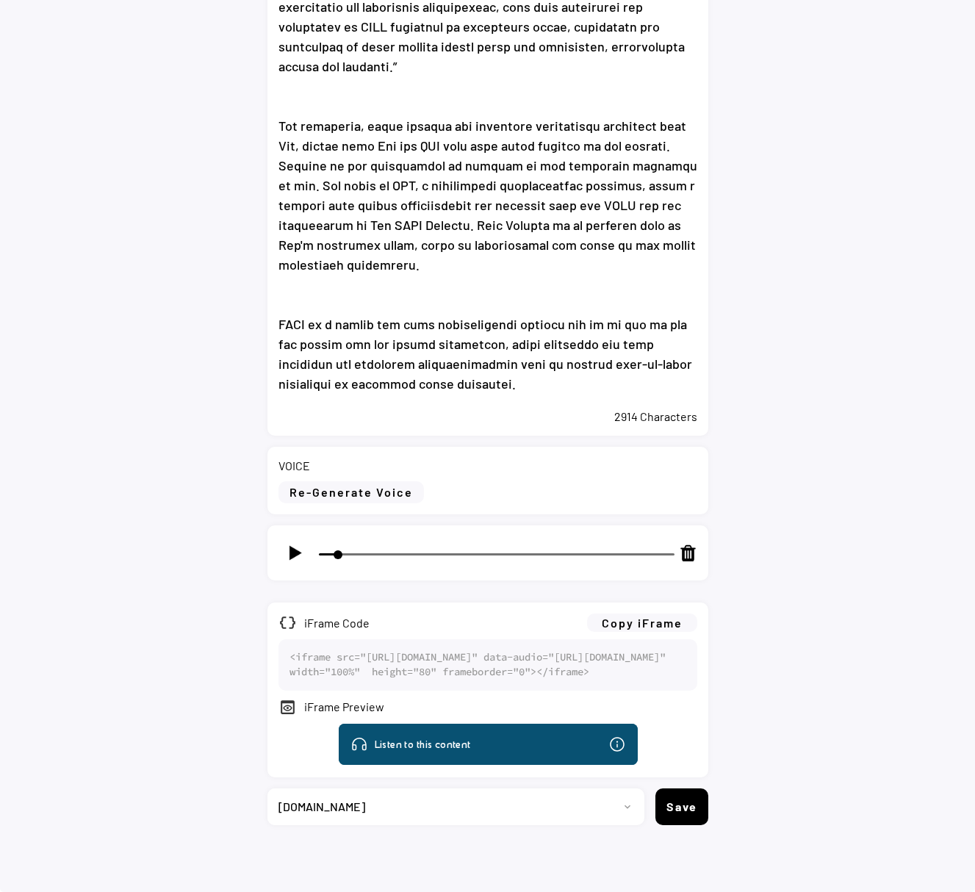
click at [577, 812] on select "Progetto 2023 - cs - eng - [DOMAIN_NAME] 2023 - cs - ita - [DOMAIN_NAME] 2023 -…" at bounding box center [450, 806] width 366 height 37
select select ""1348695171700984260__LOOKUP__1735904392009x606523124540768300""
click at [267, 788] on select "Progetto 2023 - cs - eng - [DOMAIN_NAME] 2023 - cs - ita - [DOMAIN_NAME] 2023 -…" at bounding box center [450, 806] width 366 height 37
click at [688, 807] on button "Save" at bounding box center [681, 806] width 53 height 37
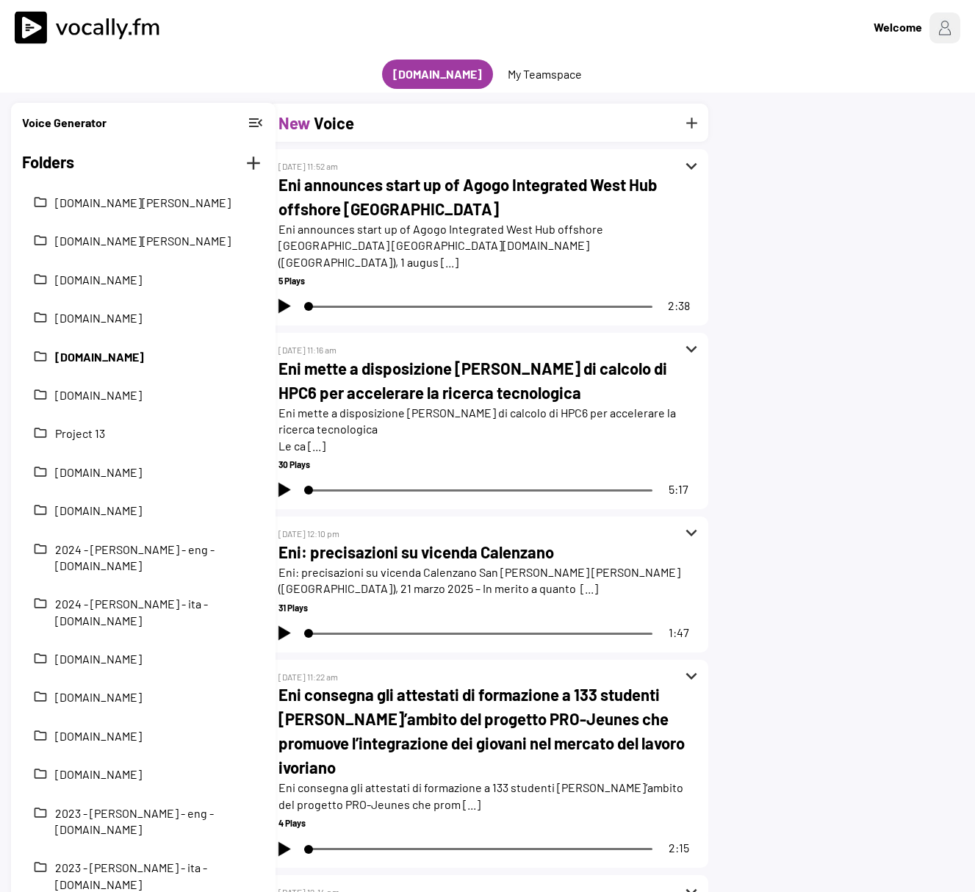
click at [133, 349] on button "[DOMAIN_NAME]" at bounding box center [154, 357] width 198 height 16
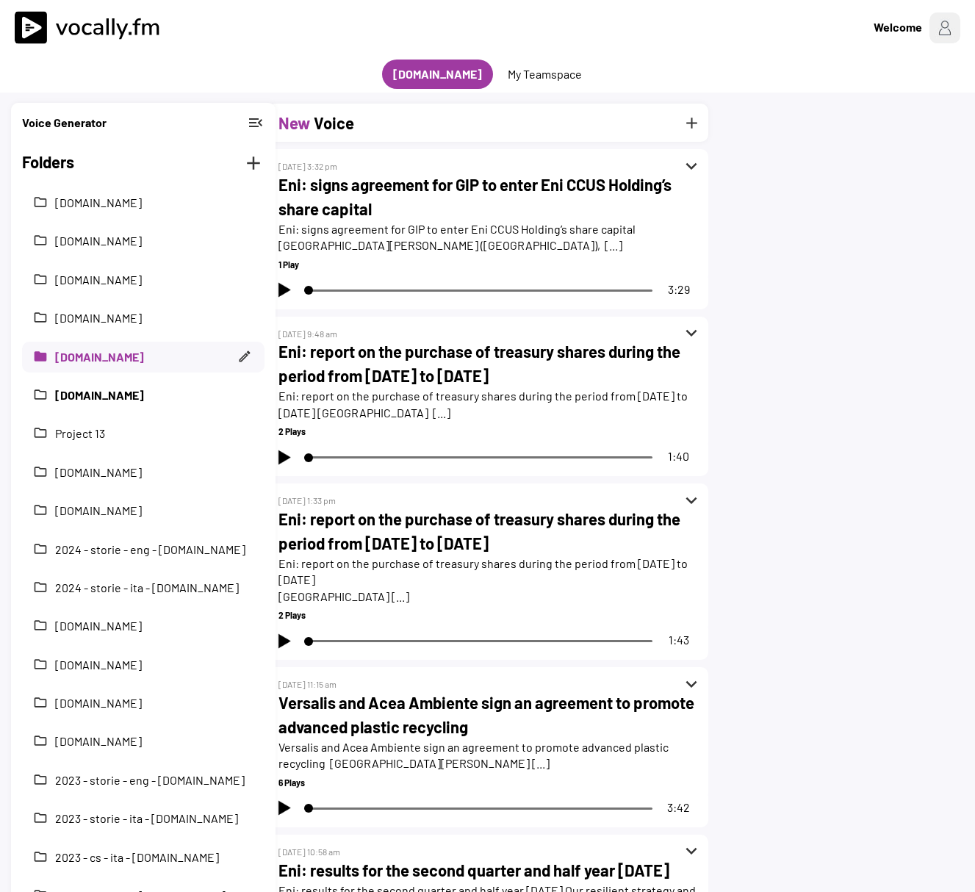
click at [119, 398] on button "[DOMAIN_NAME]" at bounding box center [154, 395] width 198 height 16
